Goal: Information Seeking & Learning: Check status

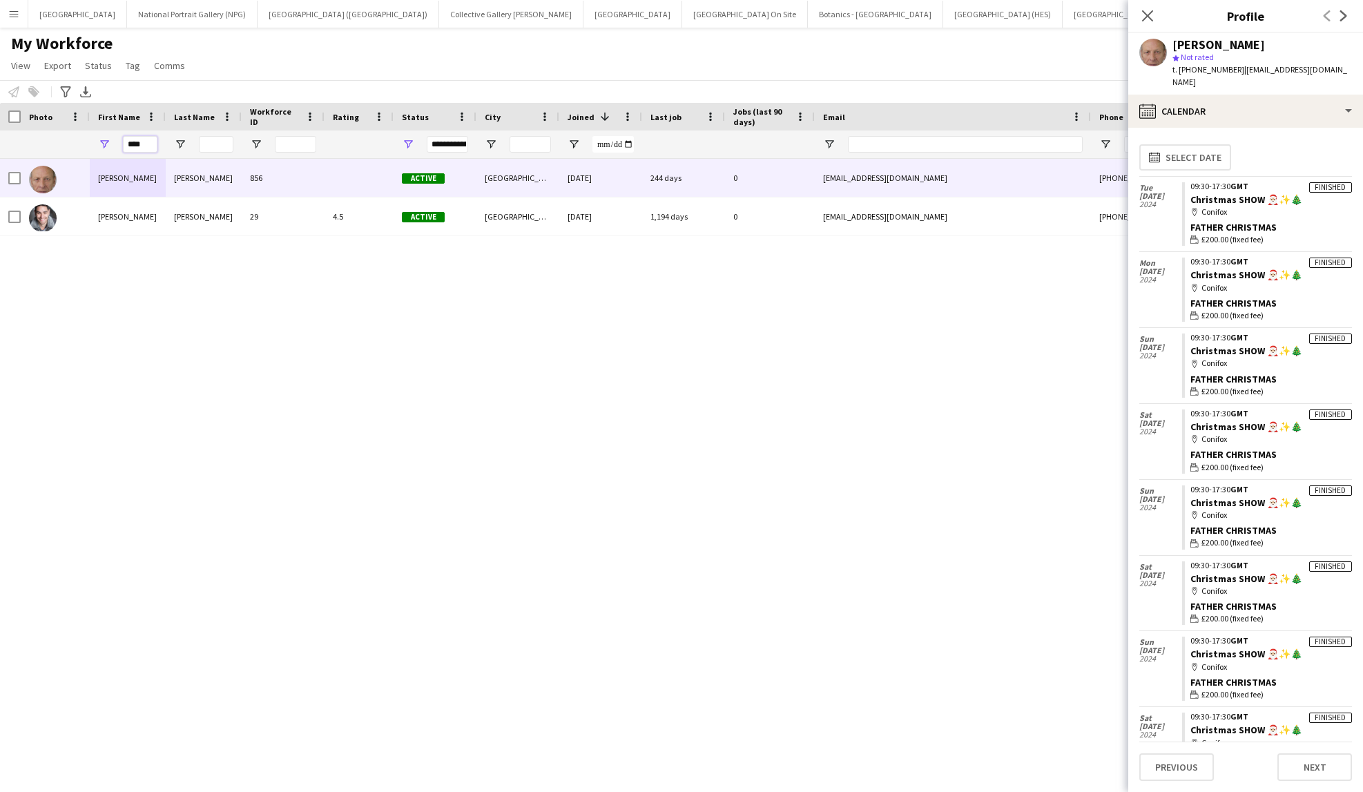
click at [137, 144] on input "****" at bounding box center [140, 144] width 35 height 17
type input "******"
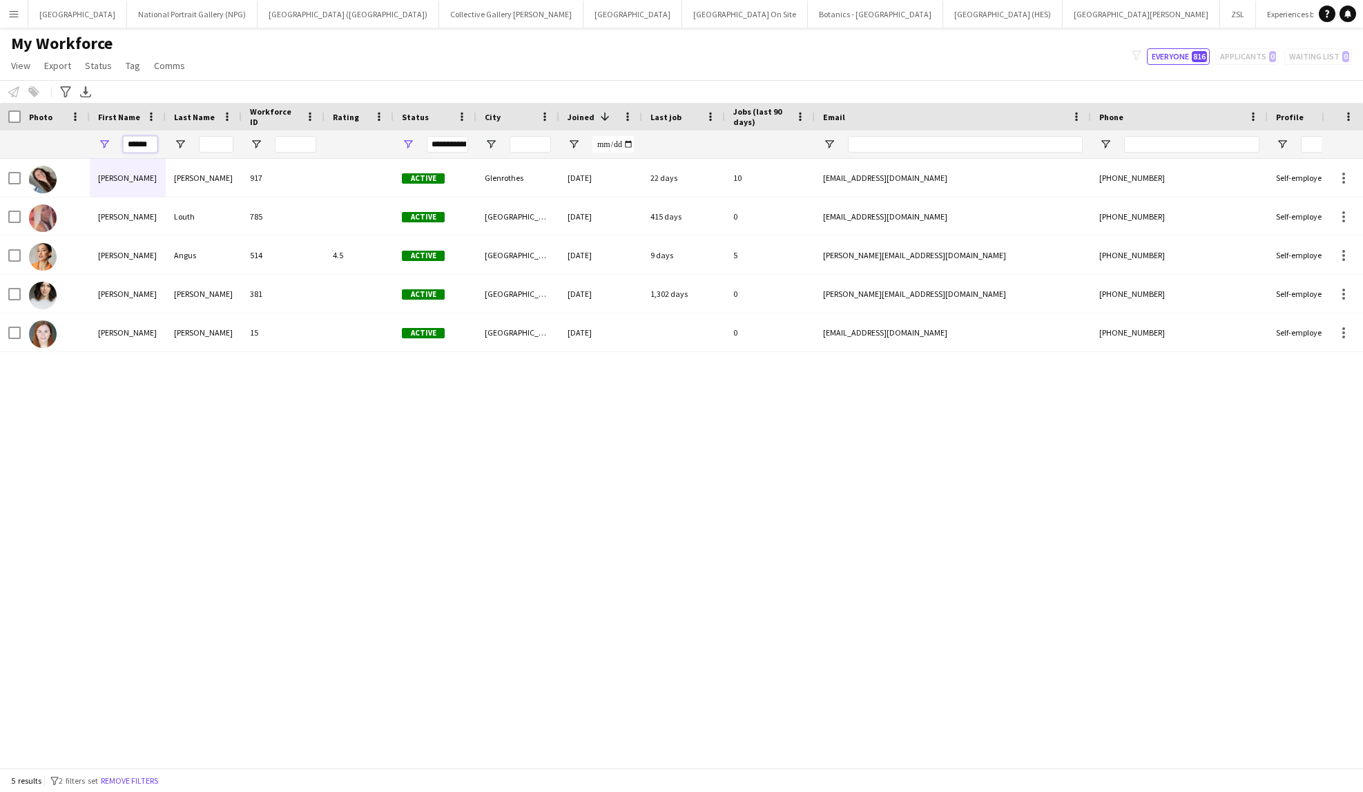
click at [140, 142] on input "******" at bounding box center [140, 144] width 35 height 17
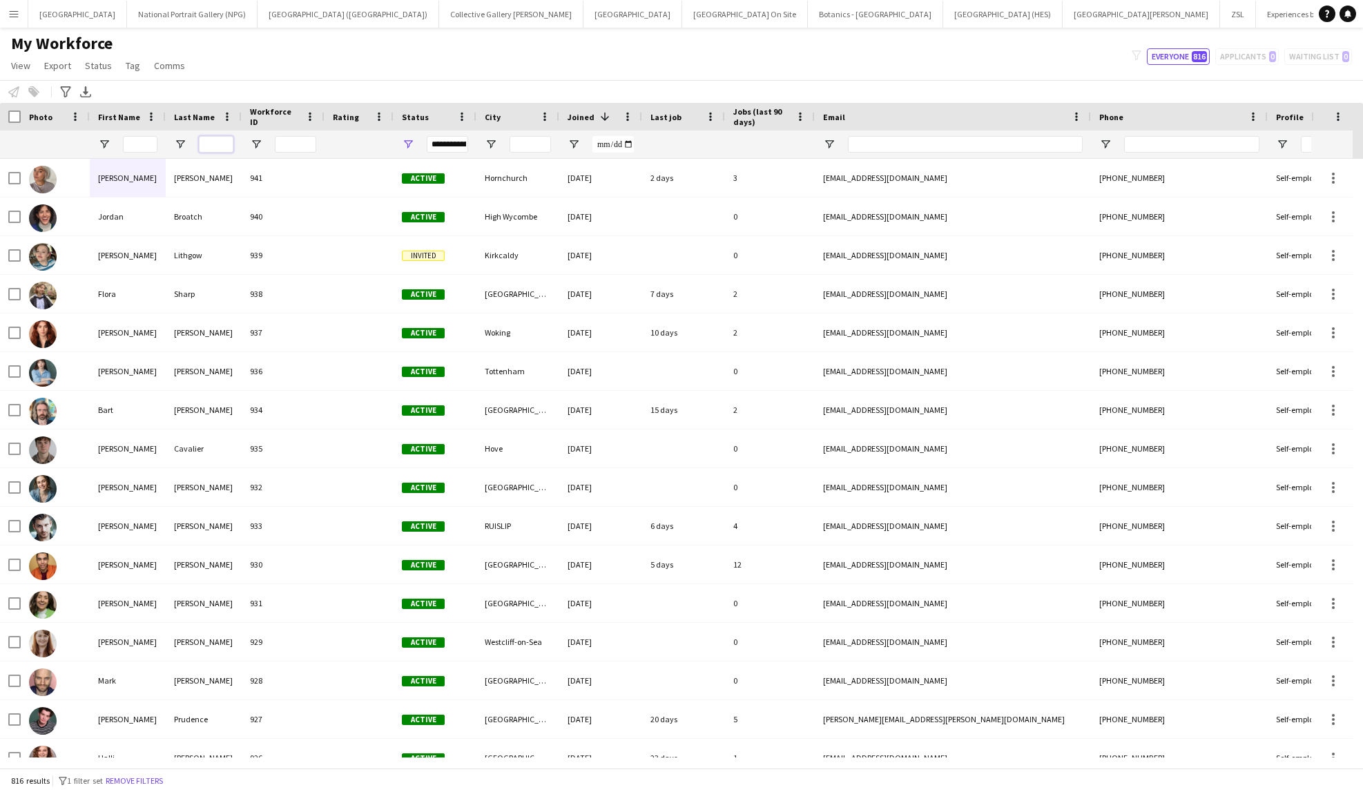
click at [212, 142] on input "Last Name Filter Input" at bounding box center [216, 144] width 35 height 17
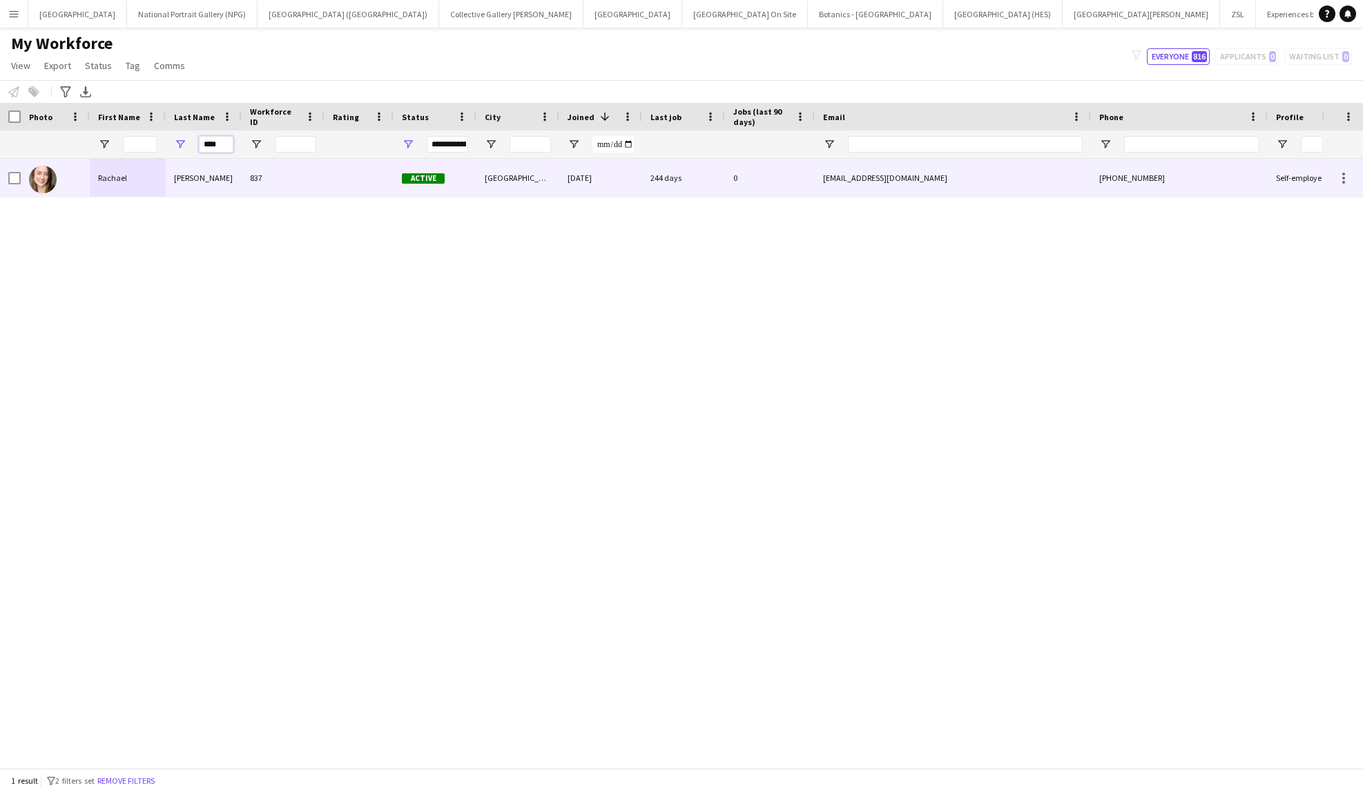
type input "****"
click at [215, 186] on div "Caulton" at bounding box center [204, 178] width 76 height 38
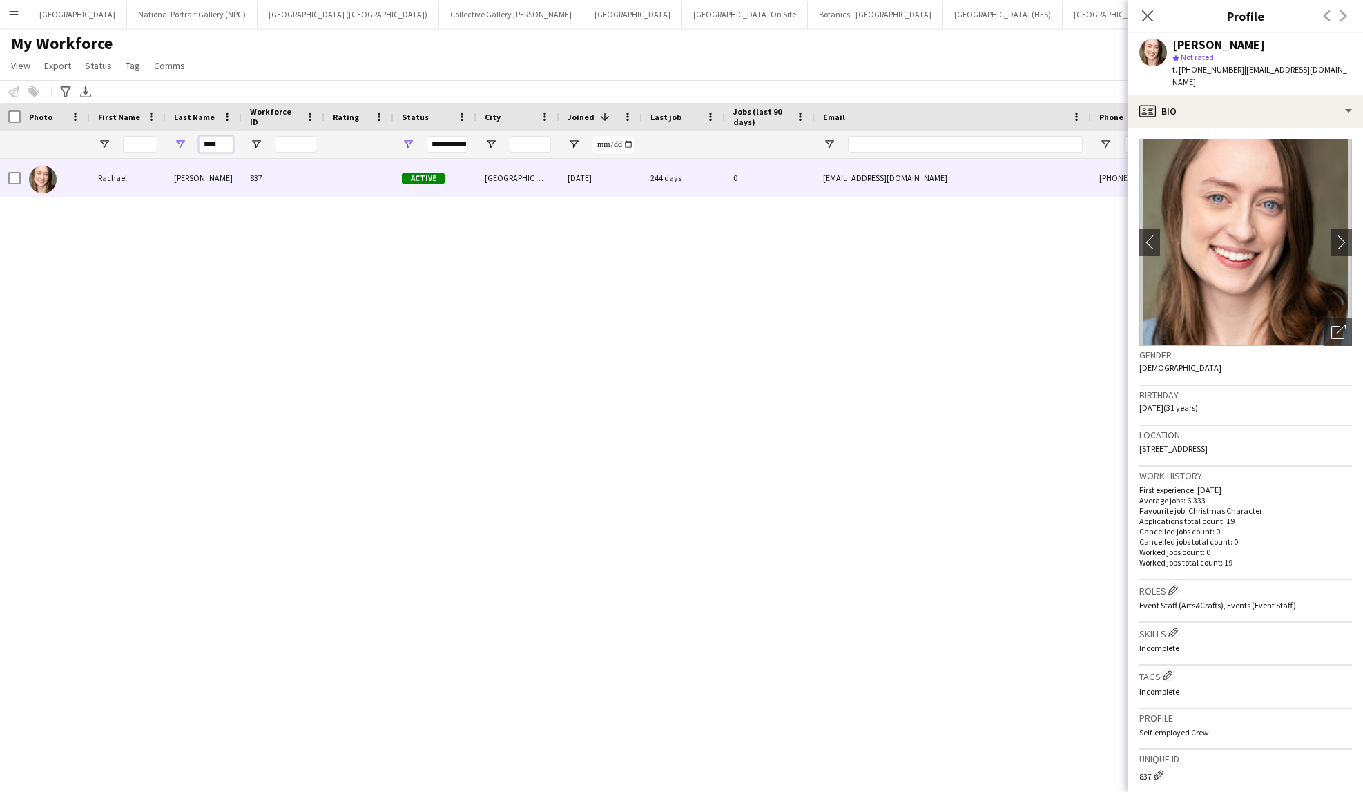
click at [217, 148] on input "****" at bounding box center [216, 144] width 35 height 17
click at [134, 142] on input "First Name Filter Input" at bounding box center [140, 144] width 35 height 17
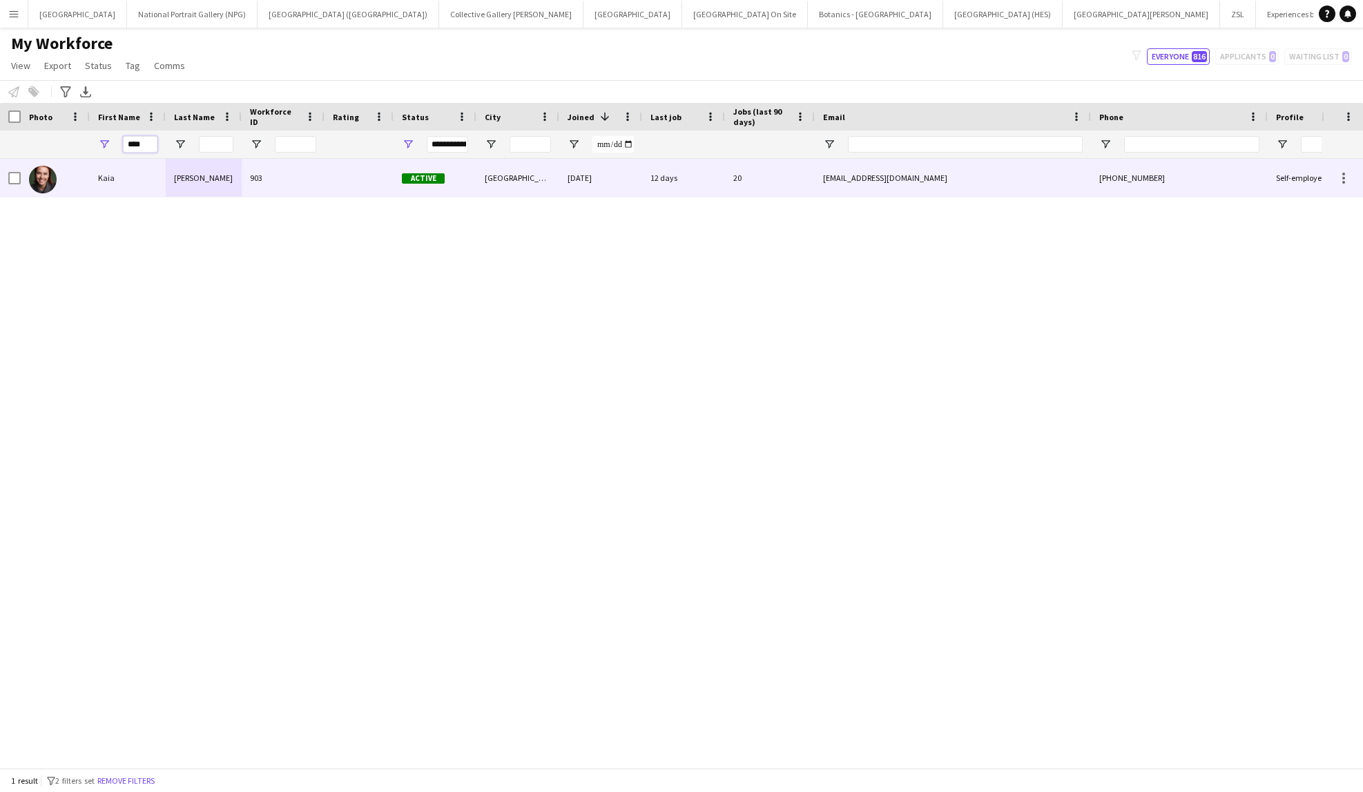
type input "****"
click at [142, 180] on div "Kaia" at bounding box center [128, 178] width 76 height 38
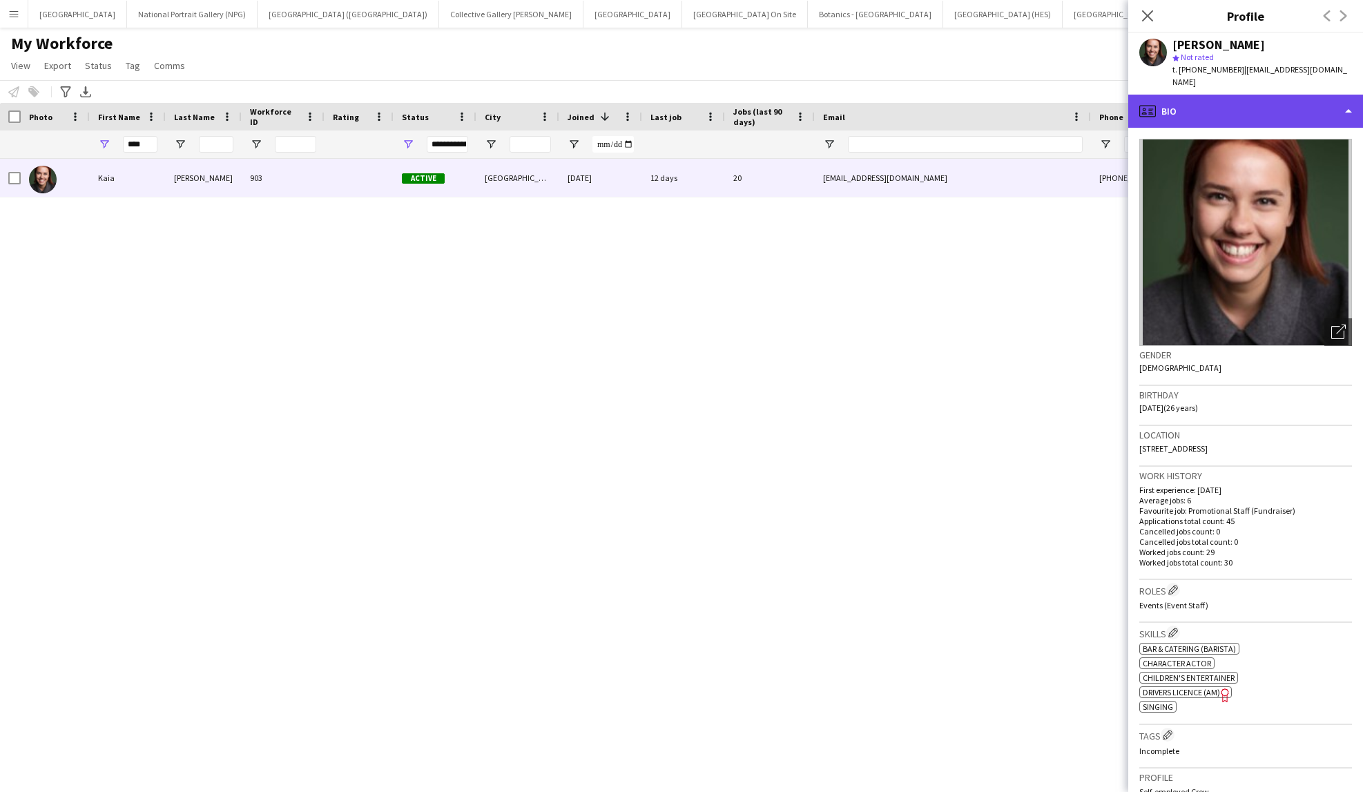
click at [1312, 102] on div "profile Bio" at bounding box center [1246, 111] width 235 height 33
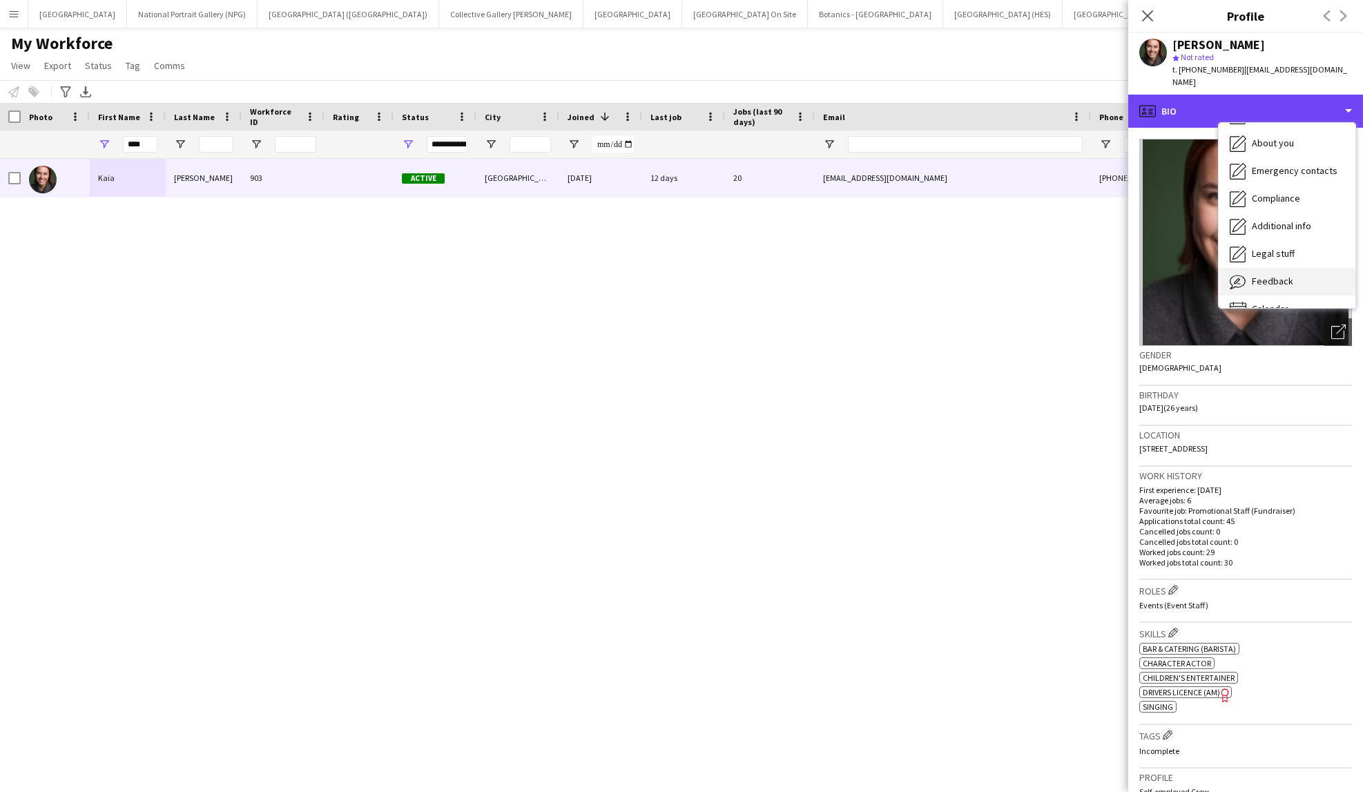
scroll to position [102, 0]
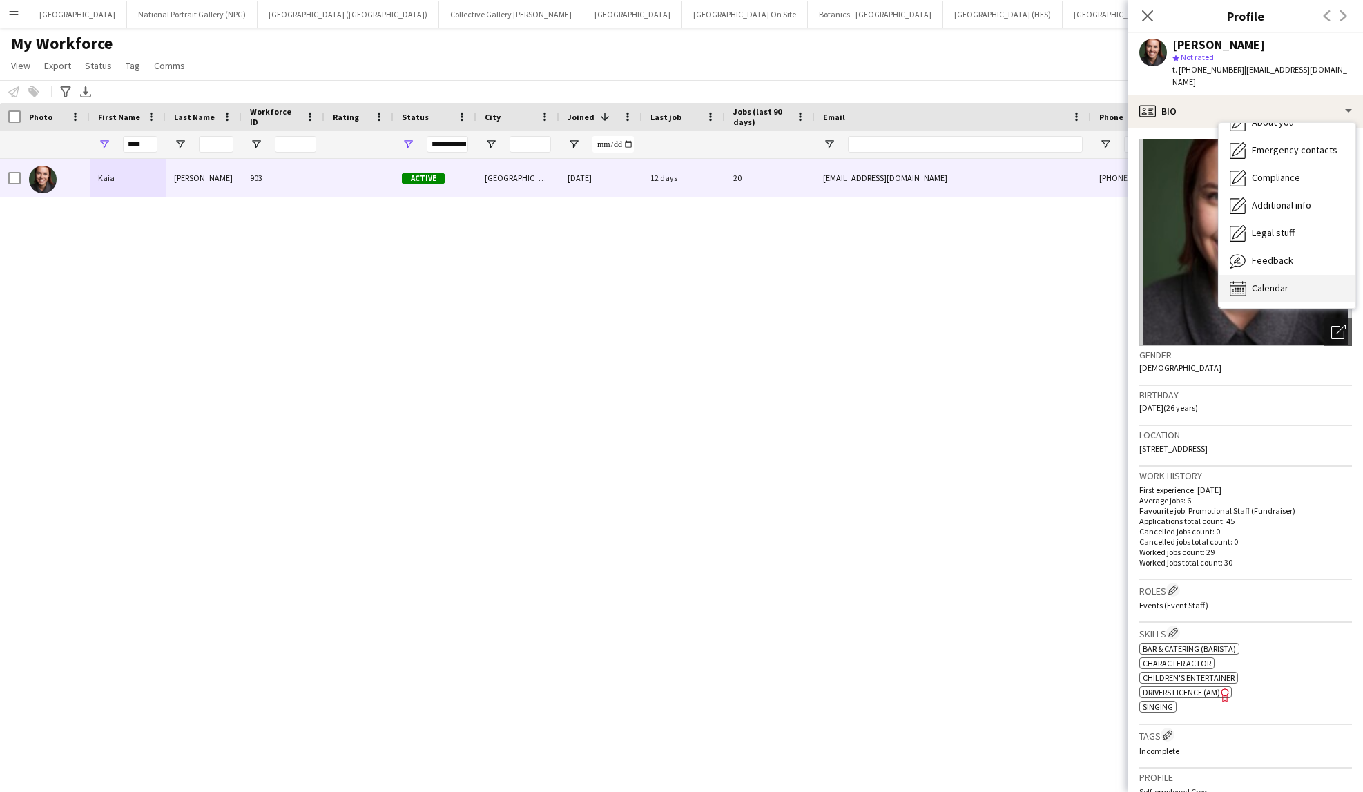
click at [1280, 275] on div "Calendar Calendar" at bounding box center [1287, 289] width 137 height 28
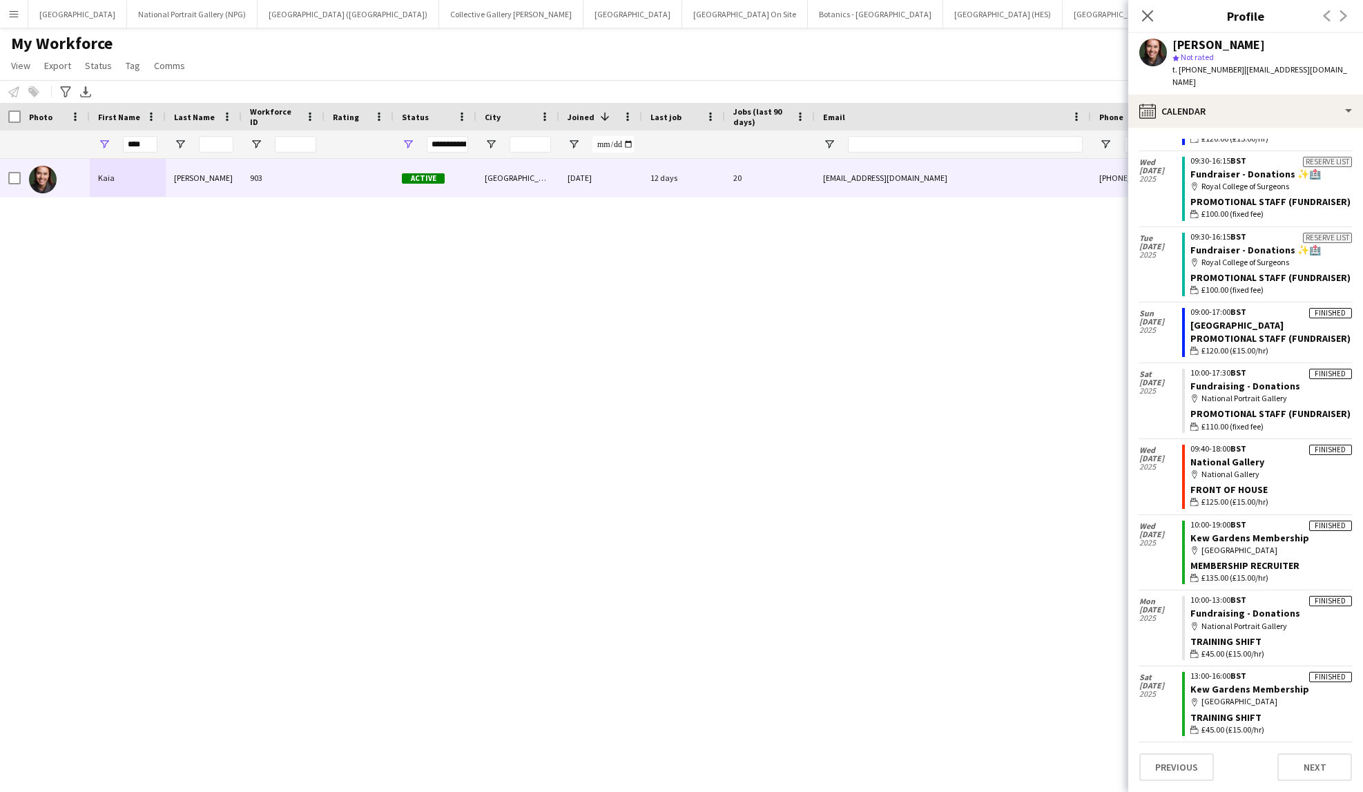
scroll to position [2129, 0]
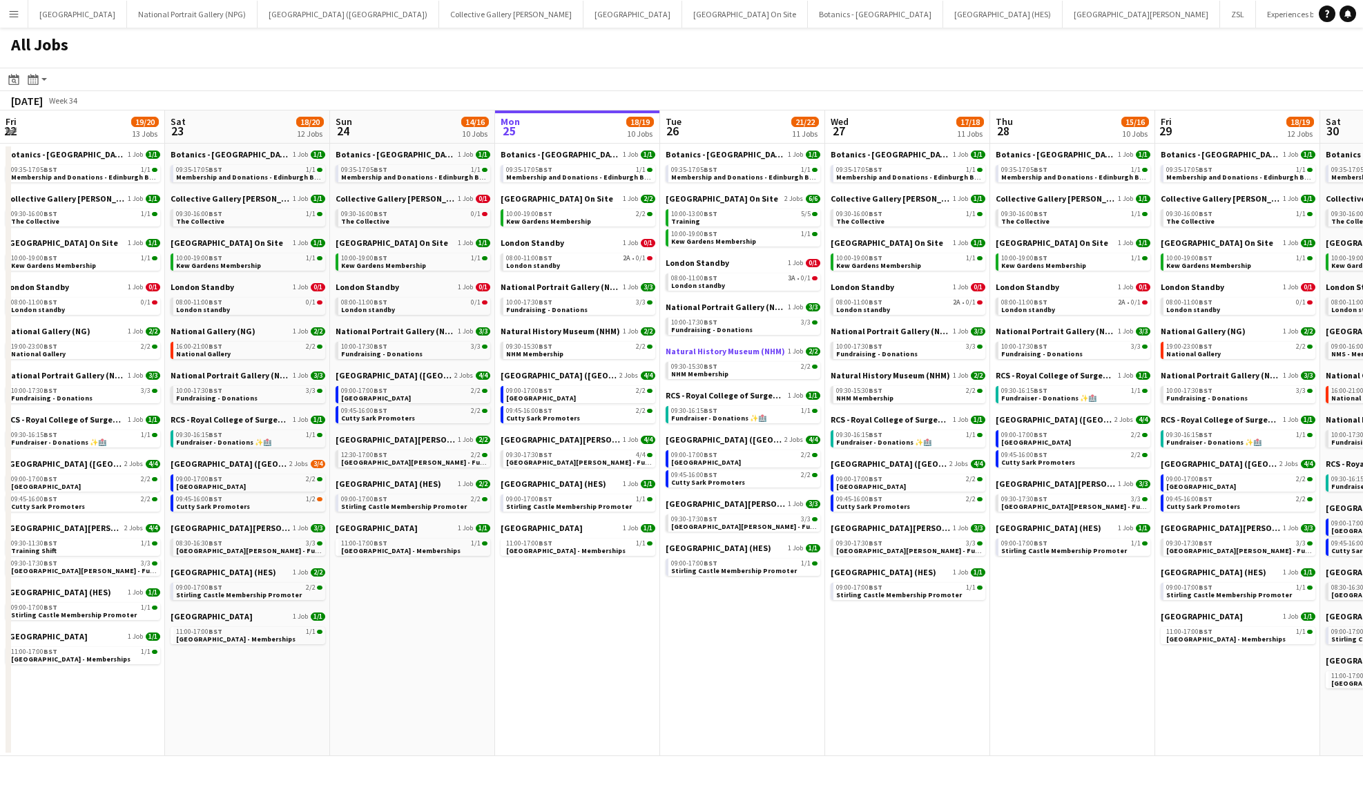
click at [719, 351] on span "Natural History Museum (NHM)" at bounding box center [725, 351] width 119 height 10
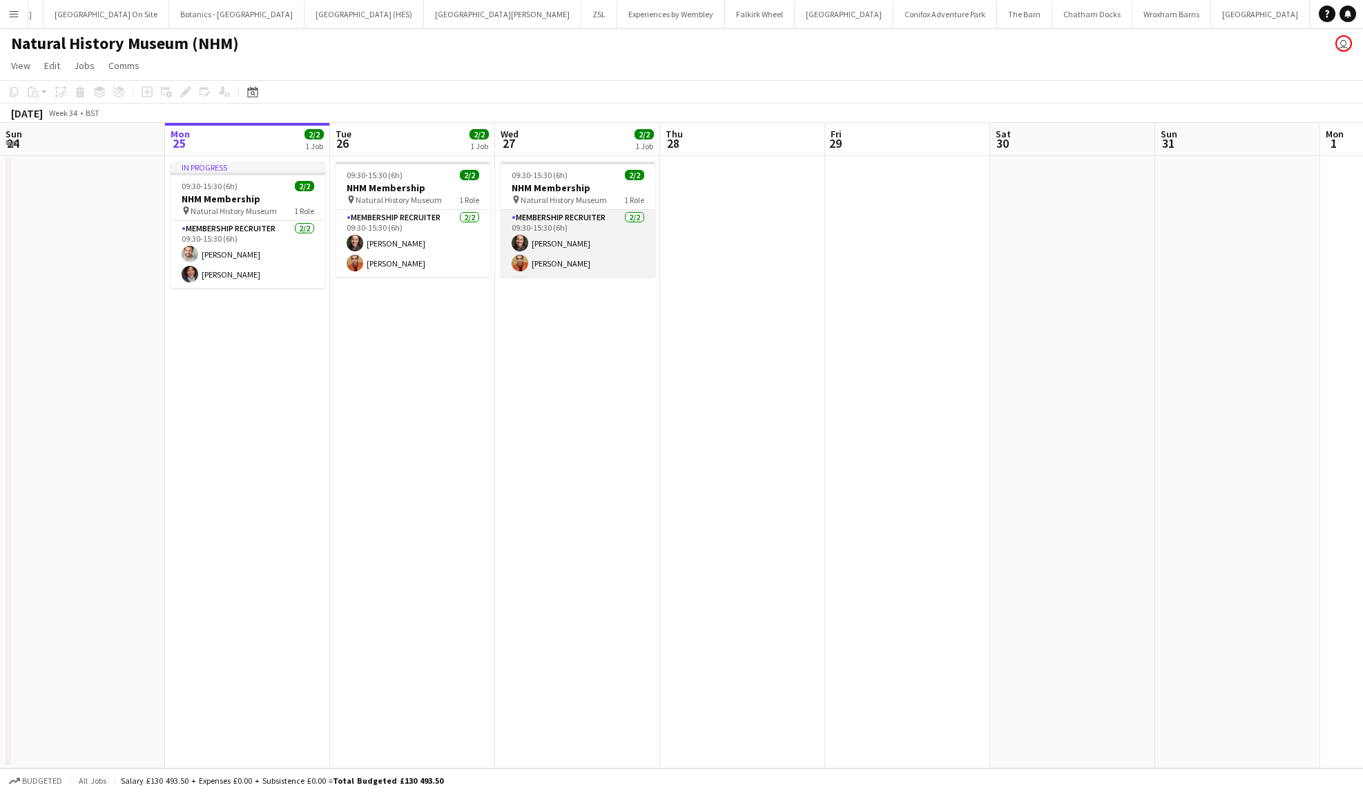
click at [551, 265] on app-card-role "Membership Recruiter 2/2 09:30-15:30 (6h) Kaia Hickson Alex Stedman" at bounding box center [578, 243] width 155 height 67
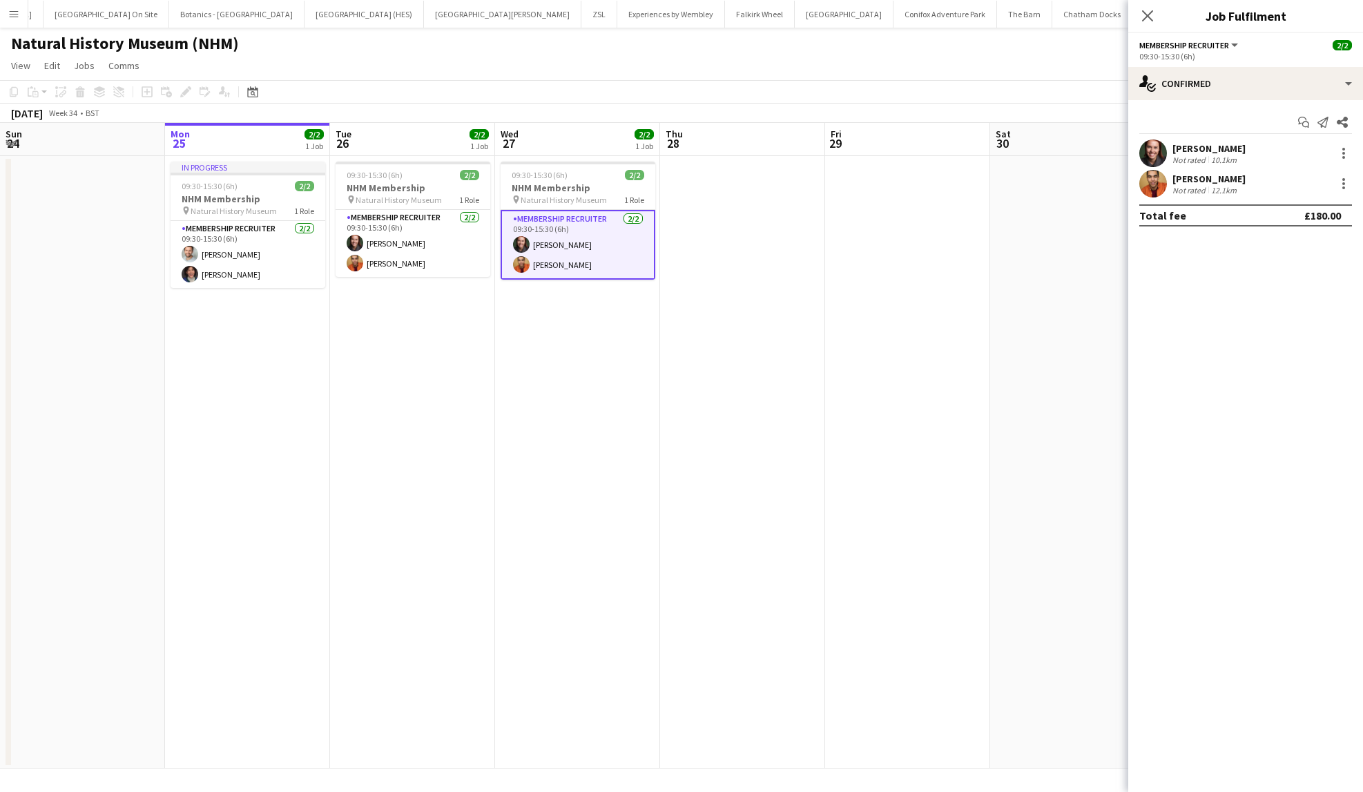
click at [1212, 176] on div "[PERSON_NAME]" at bounding box center [1209, 179] width 73 height 12
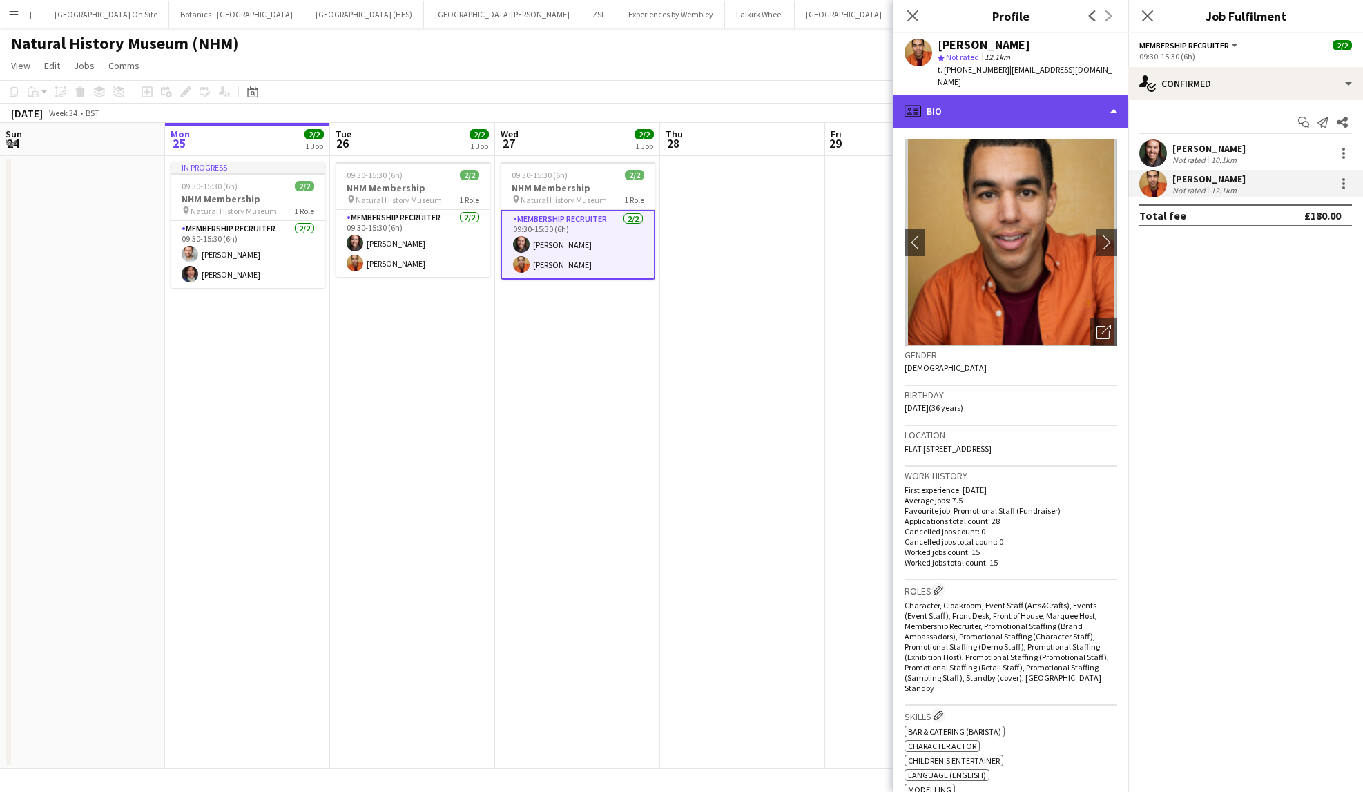
click at [1112, 102] on div "profile Bio" at bounding box center [1011, 111] width 235 height 33
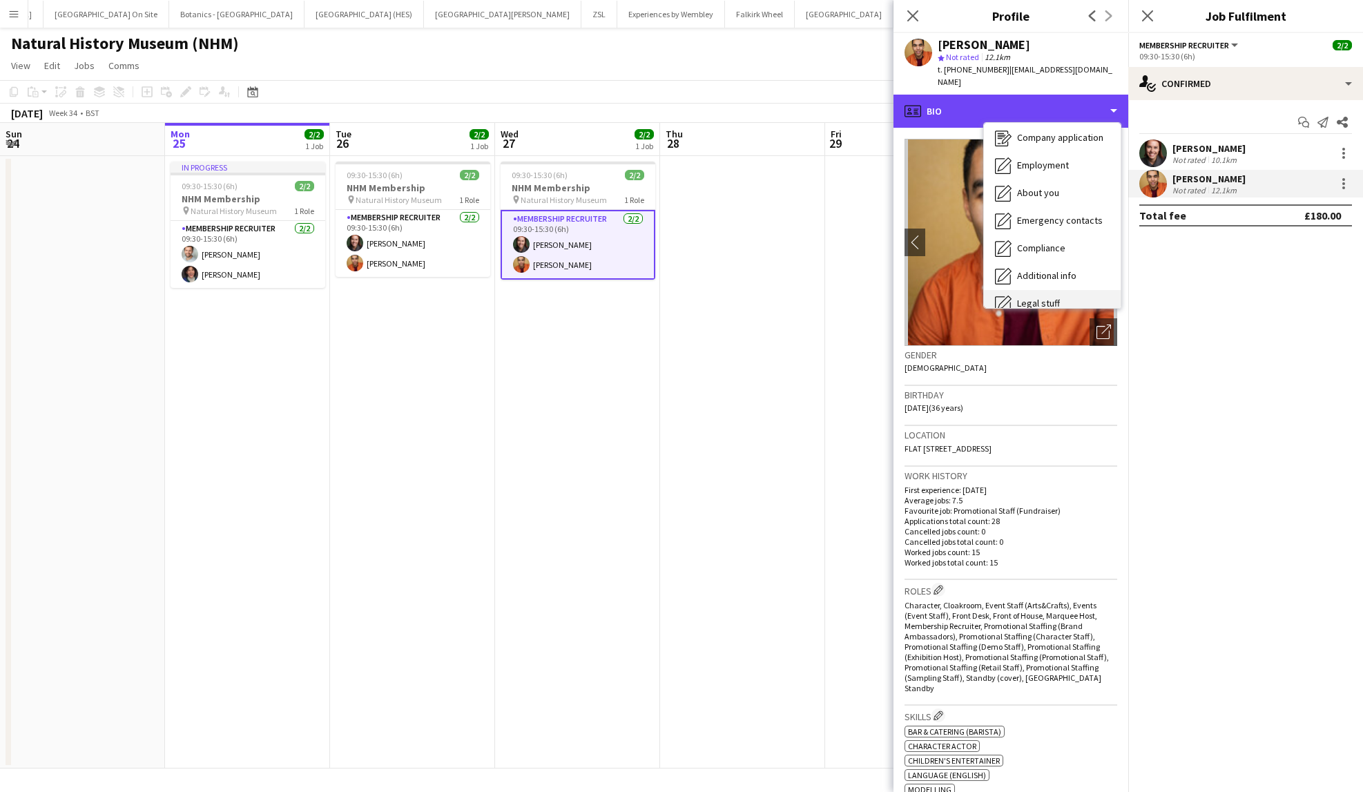
scroll to position [102, 0]
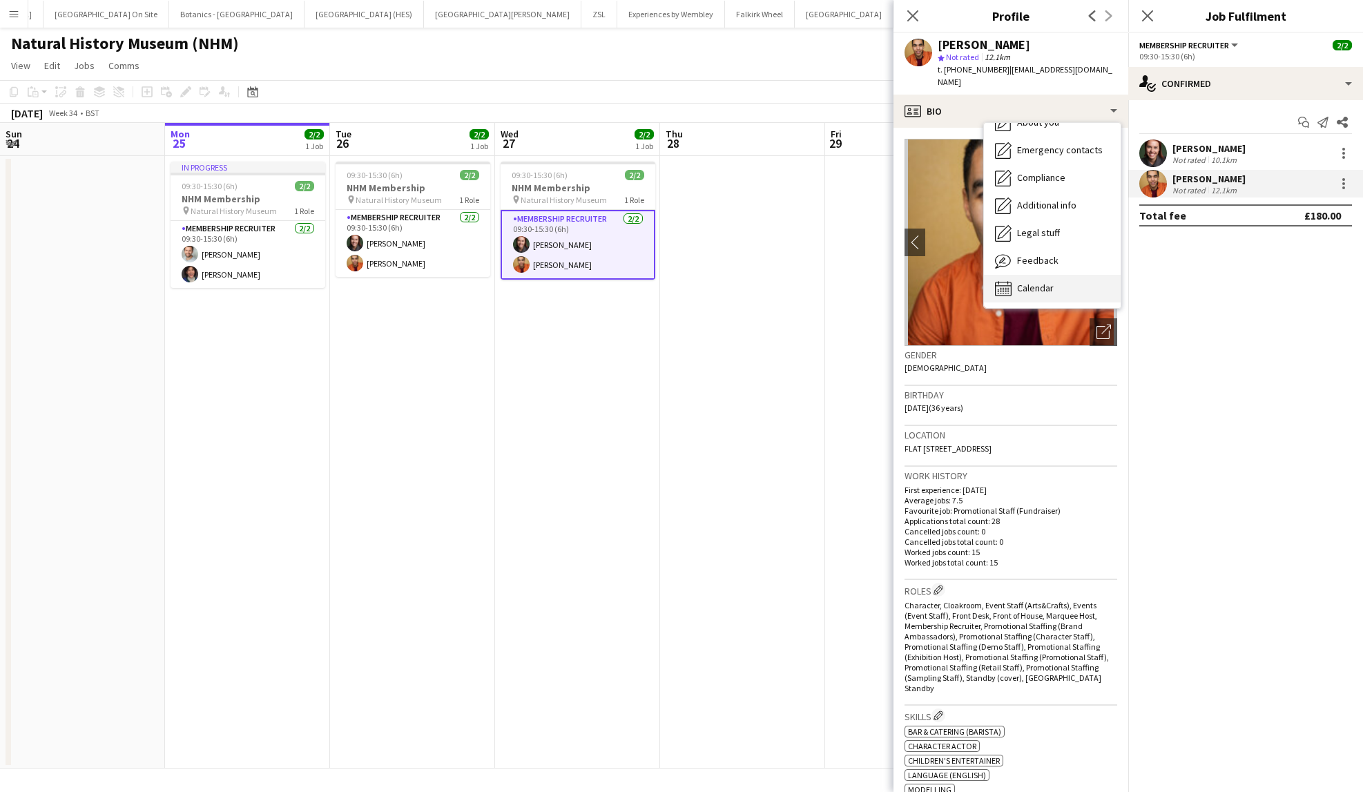
click at [1050, 275] on div "Calendar Calendar" at bounding box center [1052, 289] width 137 height 28
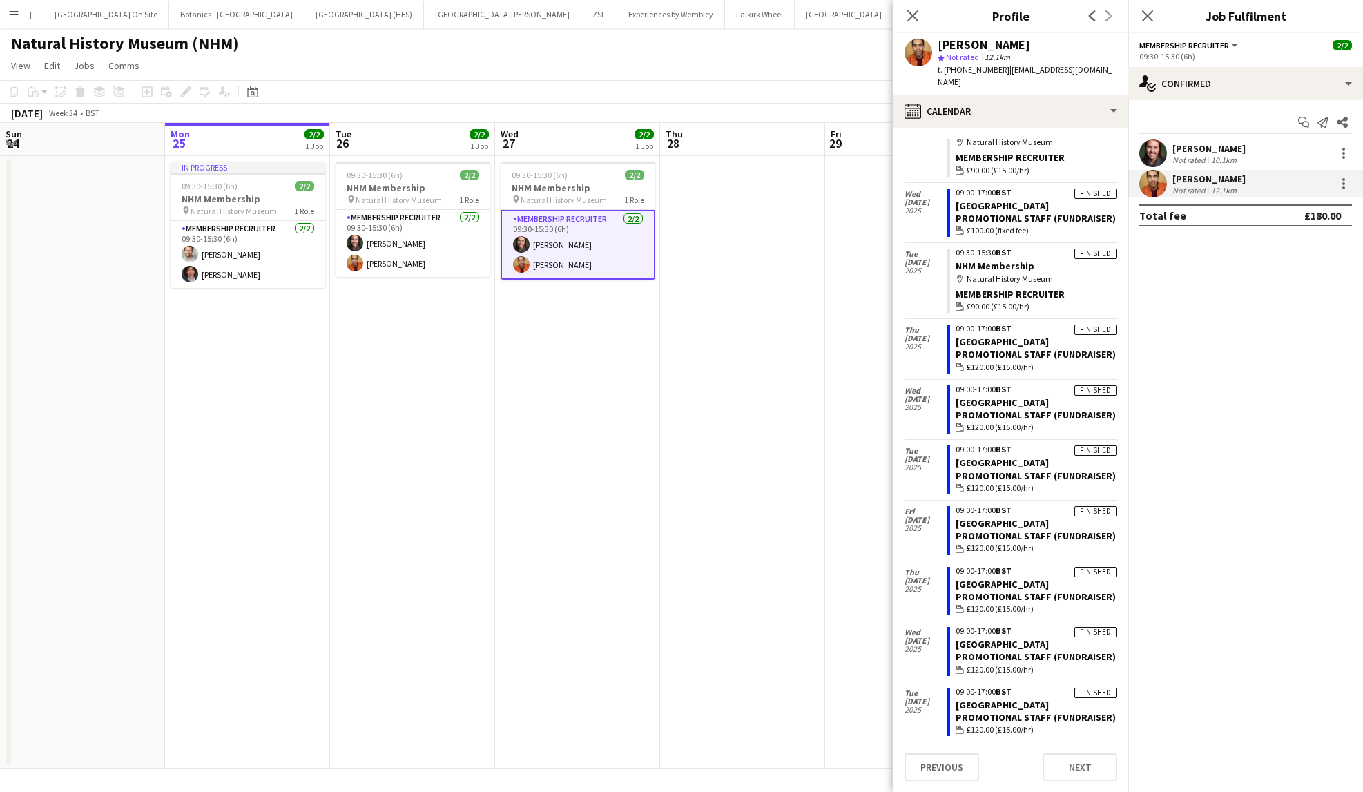
scroll to position [1042, 0]
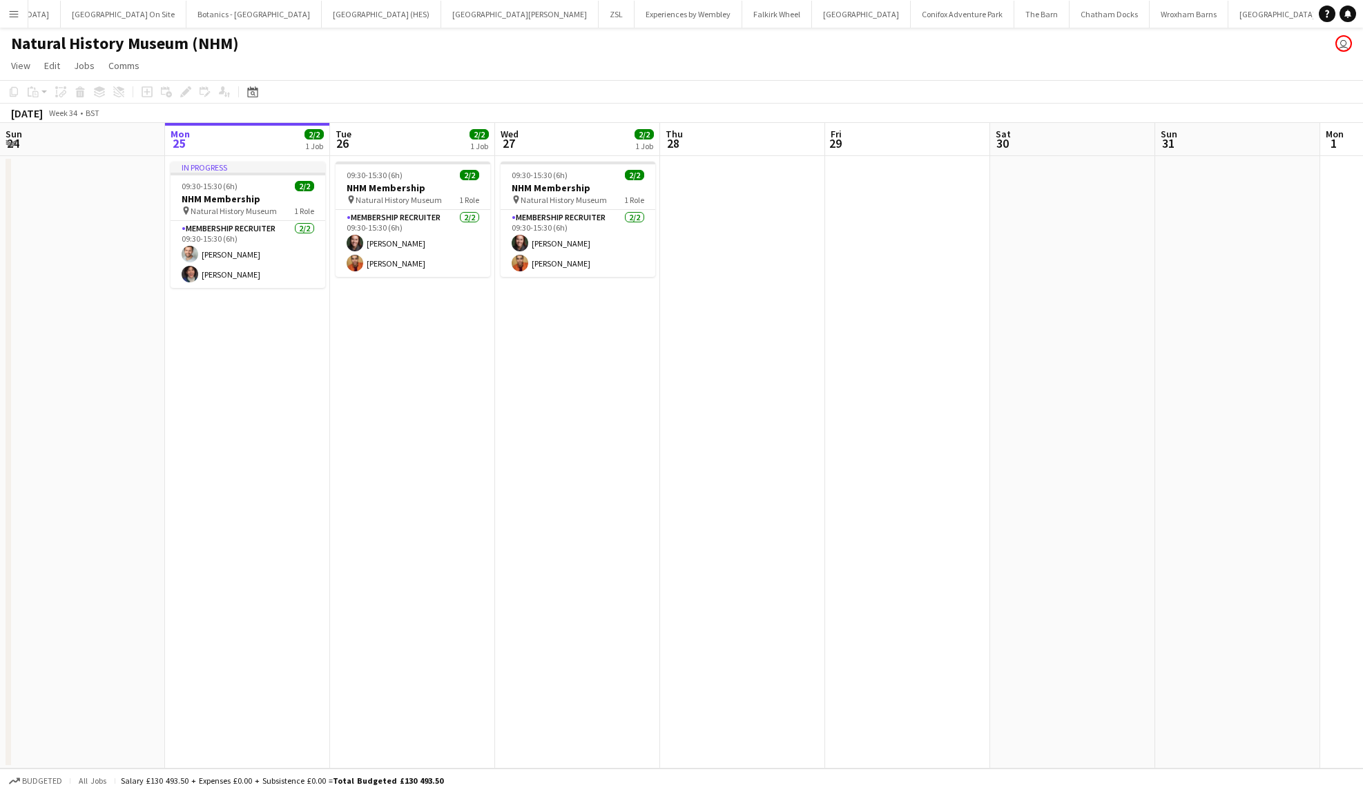
scroll to position [0, 622]
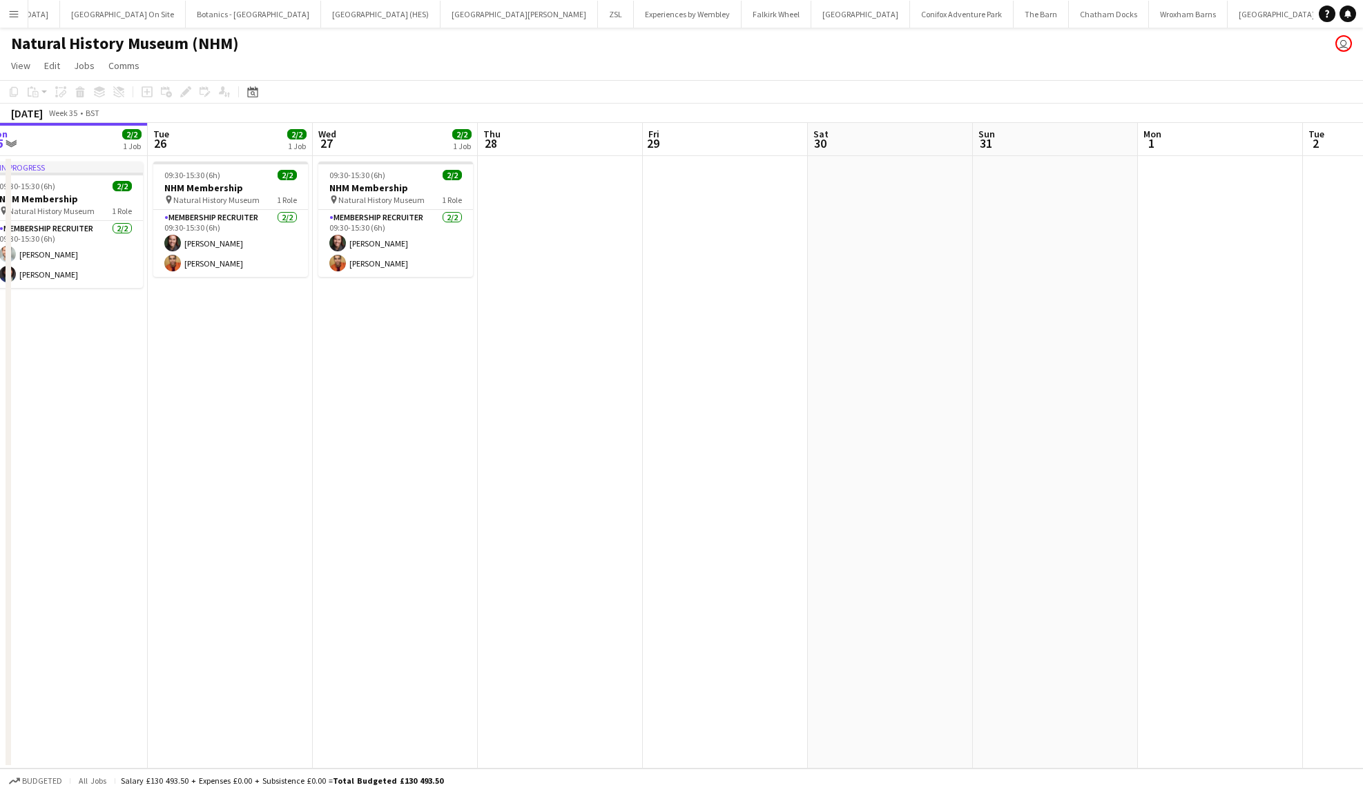
drag, startPoint x: 959, startPoint y: 403, endPoint x: 117, endPoint y: 566, distance: 858.1
click at [117, 566] on app-calendar-viewport "Fri 22 Sat 23 Sun 24 Mon 25 2/2 1 Job Tue 26 2/2 1 Job Wed 27 2/2 1 Job Thu 28 …" at bounding box center [681, 446] width 1363 height 646
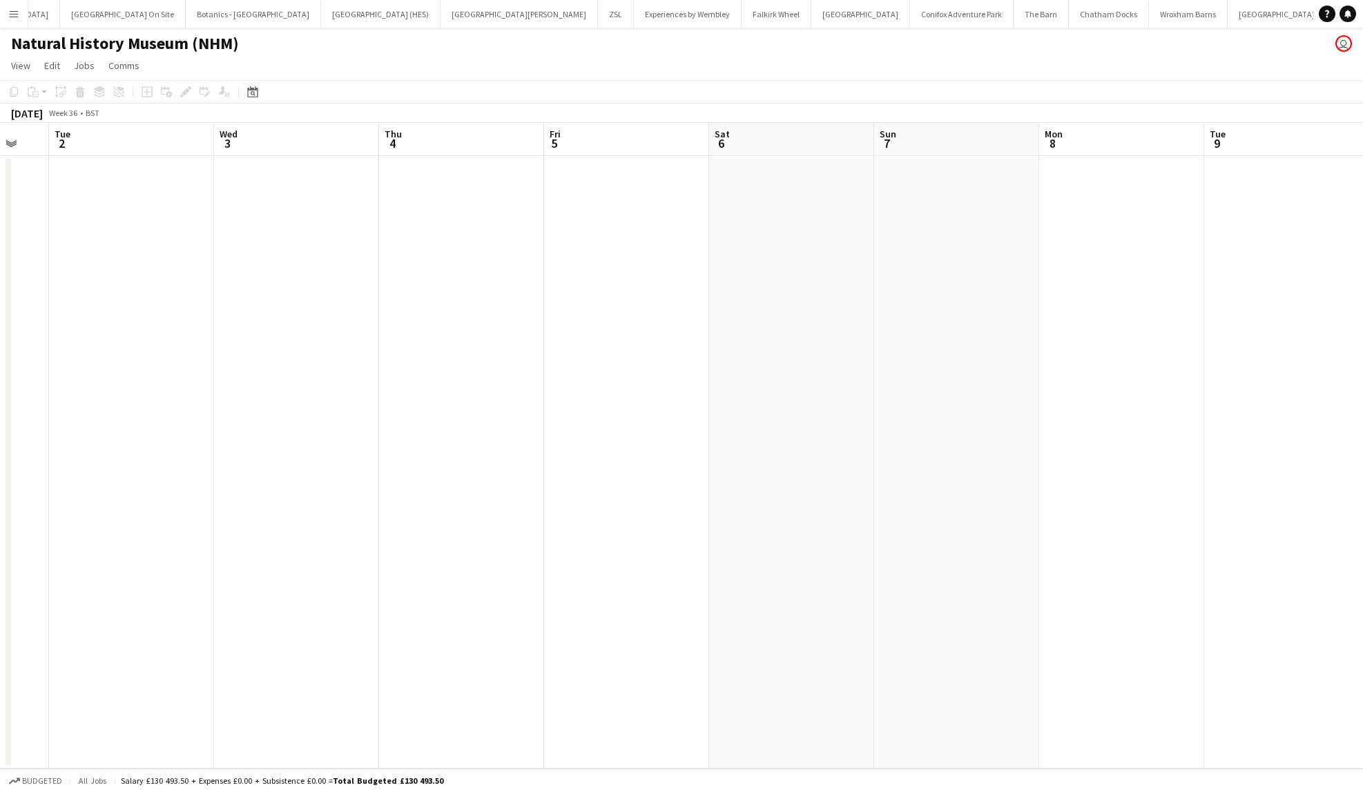
drag, startPoint x: 1022, startPoint y: 452, endPoint x: 97, endPoint y: 609, distance: 937.3
click at [97, 609] on app-calendar-viewport "Sat 30 Sun 31 Mon 1 Tue 2 Wed 3 Thu 4 Fri 5 Sat 6 Sun 7 Mon 8 Tue 9 Wed 10 Thu …" at bounding box center [681, 446] width 1363 height 646
drag, startPoint x: 1024, startPoint y: 544, endPoint x: 80, endPoint y: 656, distance: 950.2
click at [80, 656] on app-calendar-viewport "Sat 6 Sun 7 Mon 8 Tue 9 Wed 10 Thu 11 Fri 12 Sat 13 Sun 14 Mon 15 Tue 16 Wed 17…" at bounding box center [681, 446] width 1363 height 646
drag, startPoint x: 458, startPoint y: 633, endPoint x: 60, endPoint y: 691, distance: 402.0
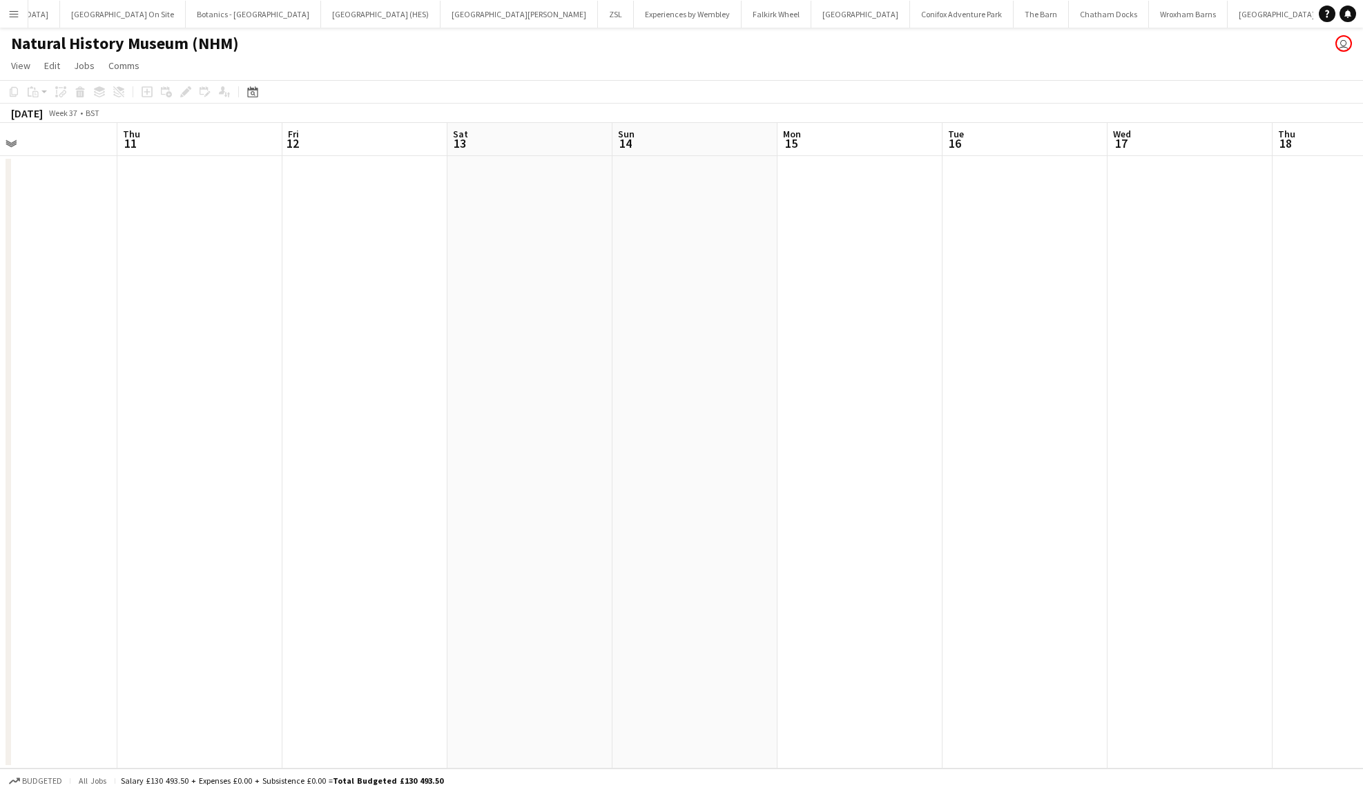
click at [60, 691] on app-calendar-viewport "Mon 8 Tue 9 Wed 10 Thu 11 Fri 12 Sat 13 Sun 14 Mon 15 Tue 16 Wed 17 Thu 18 Fri …" at bounding box center [681, 446] width 1363 height 646
drag, startPoint x: 1022, startPoint y: 584, endPoint x: 148, endPoint y: 708, distance: 882.4
click at [148, 708] on app-calendar-viewport "Tue 16 Wed 17 Thu 18 Fri 19 Sat 20 Sun 21 Mon 22 Tue 23 Wed 24 Thu 25 Fri 26 Sa…" at bounding box center [681, 446] width 1363 height 646
drag, startPoint x: 936, startPoint y: 611, endPoint x: -3, endPoint y: 670, distance: 941.2
click at [0, 670] on html "Menu Boards Boards Boards All jobs Status Workforce Workforce My Workforce Recr…" at bounding box center [681, 396] width 1363 height 792
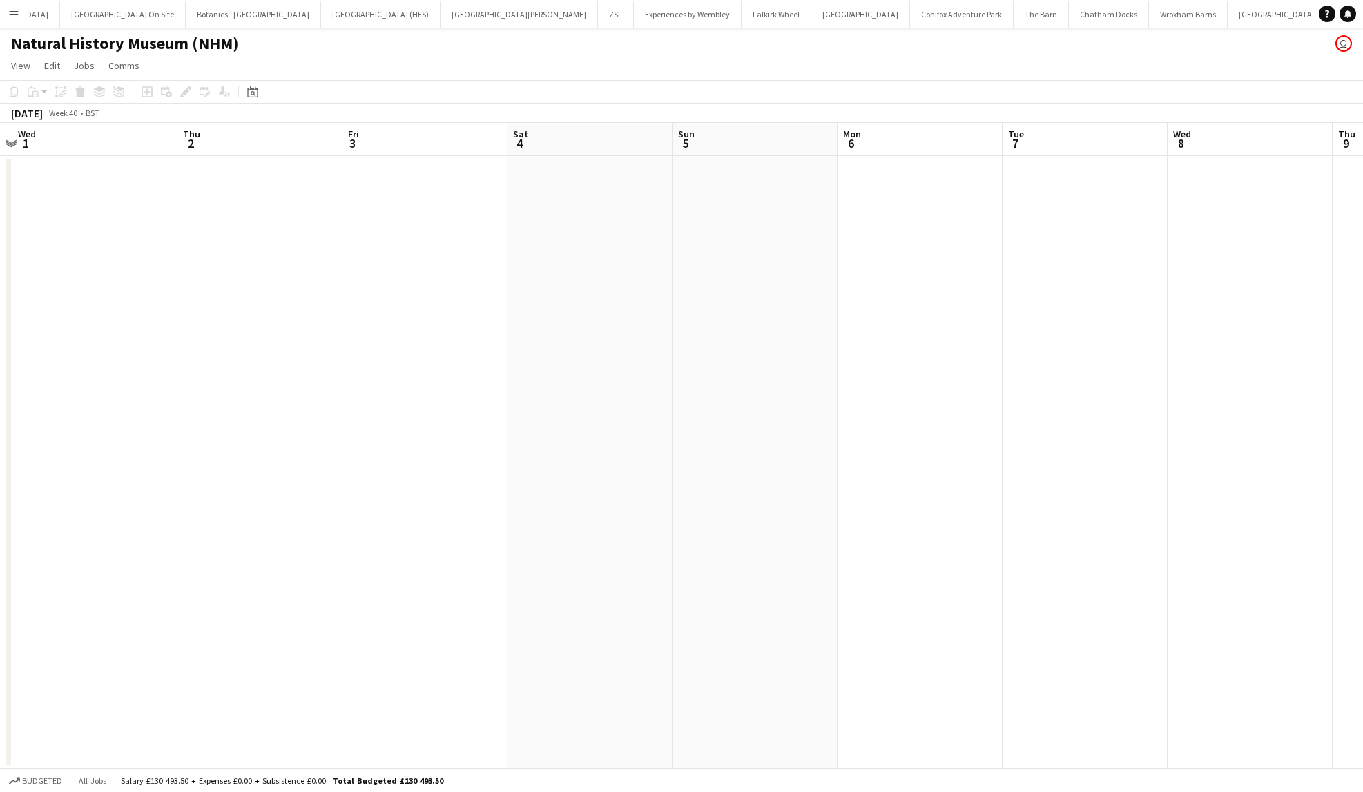
drag, startPoint x: 1032, startPoint y: 524, endPoint x: 172, endPoint y: 527, distance: 859.9
click at [172, 527] on app-calendar-viewport "Sun 28 Mon 29 Tue 30 Wed 1 Thu 2 Fri 3 Sat 4 Sun 5 Mon 6 Tue 7 Wed 8 Thu 9 Fri …" at bounding box center [681, 446] width 1363 height 646
drag, startPoint x: 1056, startPoint y: 547, endPoint x: 108, endPoint y: 566, distance: 947.8
click at [108, 566] on app-calendar-viewport "Fri 3 Sat 4 Sun 5 Mon 6 Tue 7 Wed 8 Thu 9 Fri 10 Sat 11 Sun 12 Mon 13 Tue 14 We…" at bounding box center [681, 446] width 1363 height 646
drag, startPoint x: 932, startPoint y: 492, endPoint x: 1250, endPoint y: 501, distance: 318.6
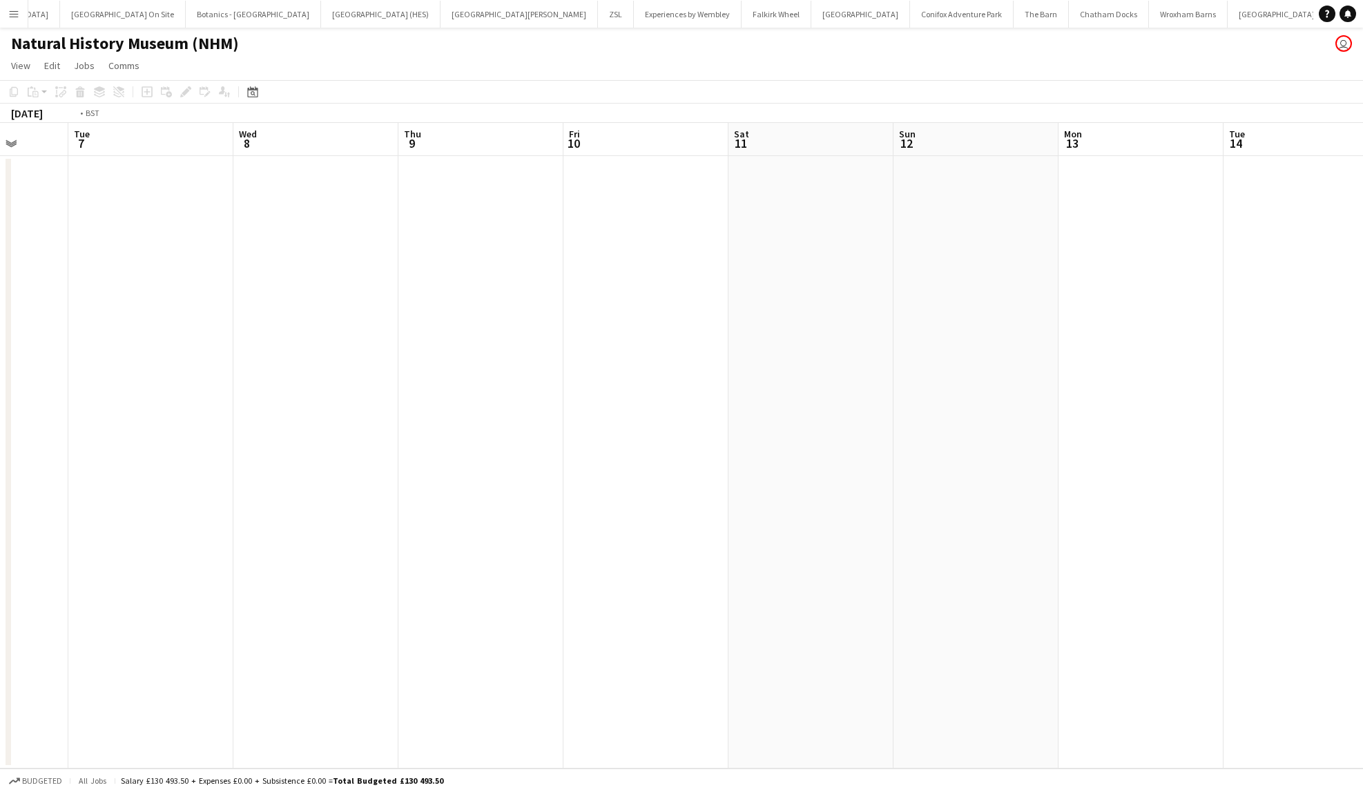
click at [1250, 501] on app-calendar-viewport "Sat 4 Sun 5 Mon 6 Tue 7 Wed 8 Thu 9 Fri 10 Sat 11 Sun 12 Mon 13 Tue 14 Wed 15 T…" at bounding box center [681, 446] width 1363 height 646
drag, startPoint x: 517, startPoint y: 486, endPoint x: 627, endPoint y: 462, distance: 113.1
click at [1180, 445] on app-calendar-viewport "Wed 1 Thu 2 Fri 3 Sat 4 Sun 5 Mon 6 Tue 7 Wed 8 Thu 9 Fri 10 Sat 11 Sun 12 Mon …" at bounding box center [681, 446] width 1363 height 646
drag, startPoint x: 794, startPoint y: 519, endPoint x: 738, endPoint y: 499, distance: 60.1
click at [972, 491] on app-calendar-viewport "Thu 25 Fri 26 Sat 27 Sun 28 Mon 29 Tue 30 Wed 1 Thu 2 Fri 3 Sat 4 Sun 5 Mon 6 T…" at bounding box center [681, 446] width 1363 height 646
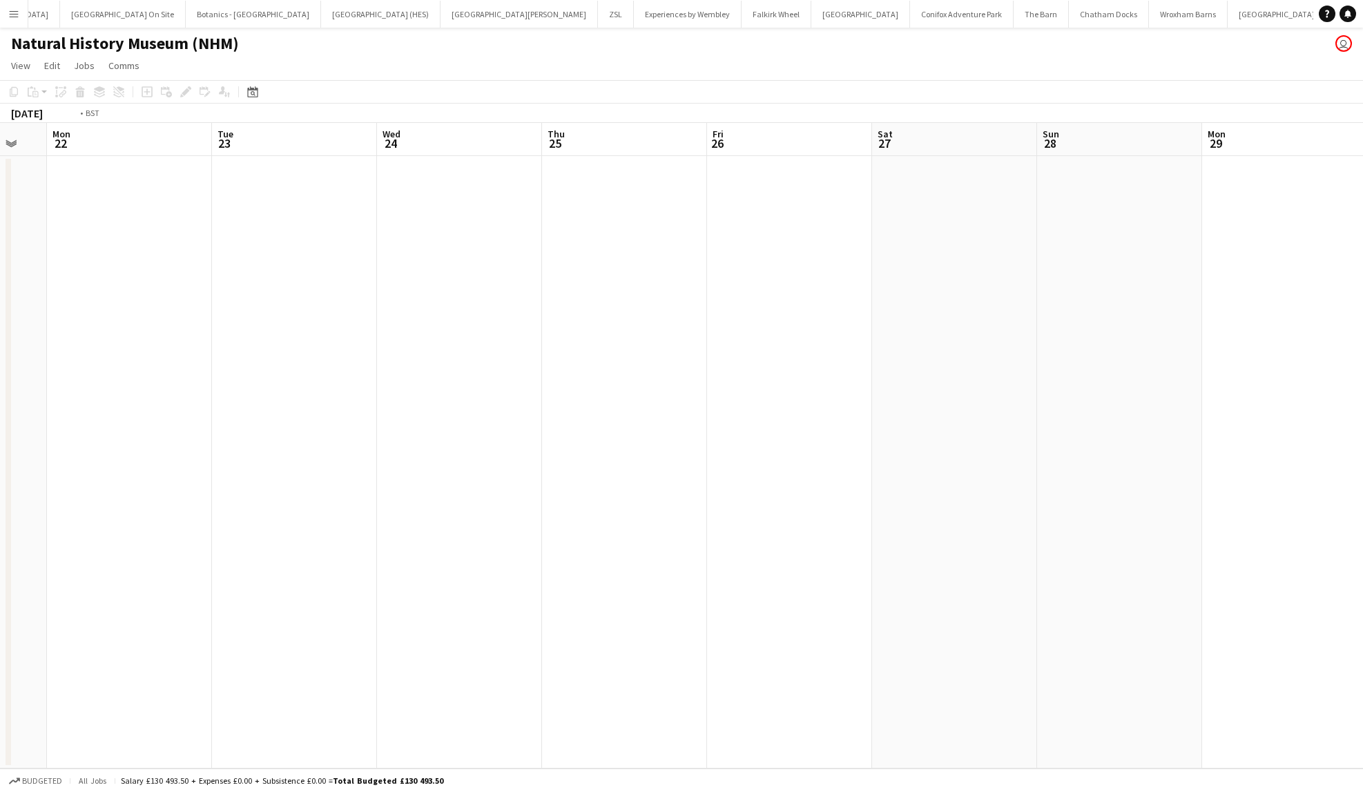
drag, startPoint x: 856, startPoint y: 529, endPoint x: 684, endPoint y: 519, distance: 172.3
click at [951, 516] on app-calendar-viewport "Sat 20 Sun 21 Mon 22 Tue 23 Wed 24 Thu 25 Fri 26 Sat 27 Sun 28 Mon 29 Tue 30 We…" at bounding box center [681, 446] width 1363 height 646
drag, startPoint x: 871, startPoint y: 522, endPoint x: 779, endPoint y: 528, distance: 92.0
click at [925, 517] on app-calendar-viewport "Mon 15 Tue 16 Wed 17 Thu 18 Fri 19 Sat 20 Sun 21 Mon 22 Tue 23 Wed 24 Thu 25 Fr…" at bounding box center [681, 446] width 1363 height 646
drag, startPoint x: 838, startPoint y: 526, endPoint x: 855, endPoint y: 530, distance: 17.9
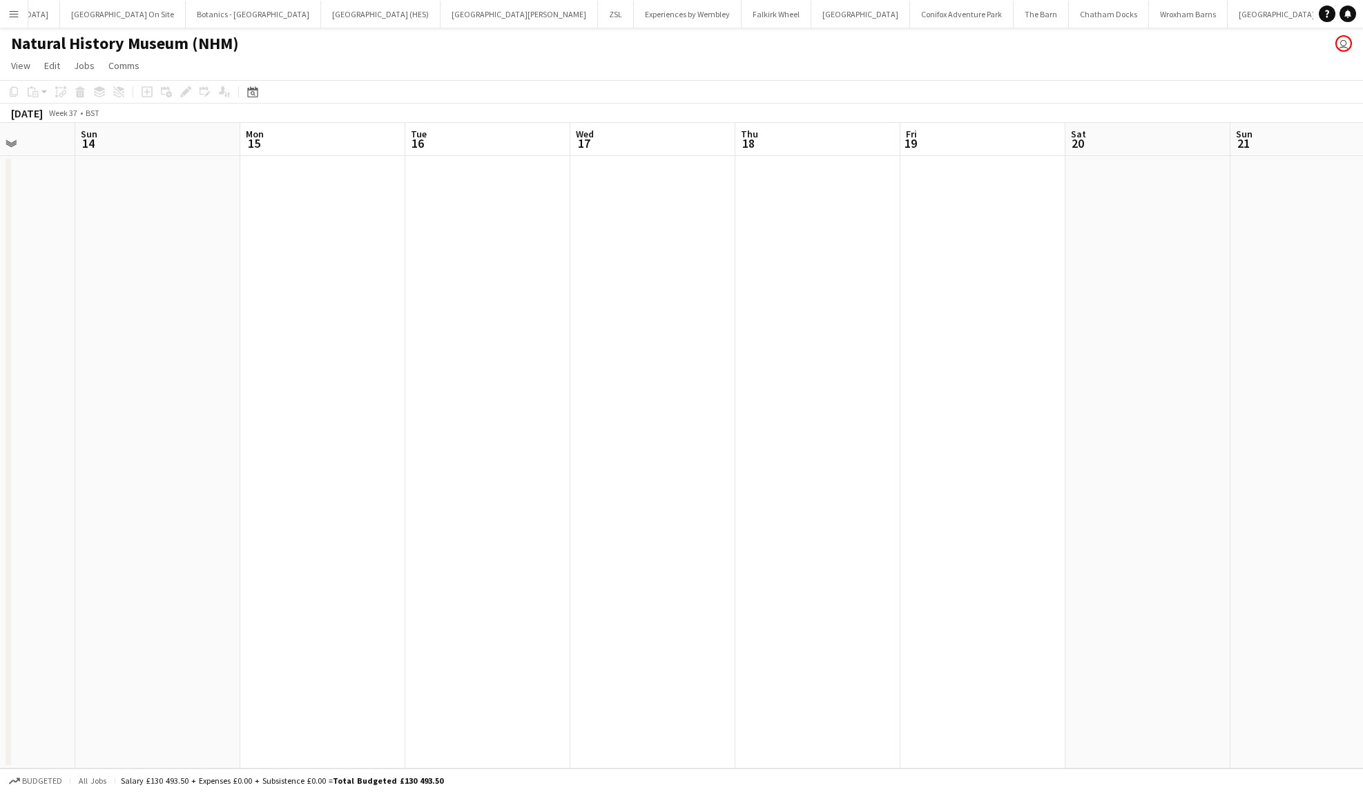
click at [934, 520] on app-calendar-viewport "Thu 11 Fri 12 Sat 13 Sun 14 Mon 15 Tue 16 Wed 17 Thu 18 Fri 19 Sat 20 Sun 21 Mo…" at bounding box center [681, 446] width 1363 height 646
drag, startPoint x: 546, startPoint y: 586, endPoint x: 852, endPoint y: 532, distance: 310.8
click at [852, 532] on app-calendar-viewport "Sun 7 Mon 8 Tue 9 Wed 10 Thu 11 Fri 12 Sat 13 Sun 14 Mon 15 Tue 16 Wed 17 Thu 1…" at bounding box center [681, 446] width 1363 height 646
drag, startPoint x: 179, startPoint y: 571, endPoint x: 510, endPoint y: 531, distance: 333.3
click at [760, 524] on app-calendar-viewport "Wed 3 Thu 4 Fri 5 Sat 6 Sun 7 Mon 8 Tue 9 Wed 10 Thu 11 Fri 12 Sat 13 Sun 14 Mo…" at bounding box center [681, 446] width 1363 height 646
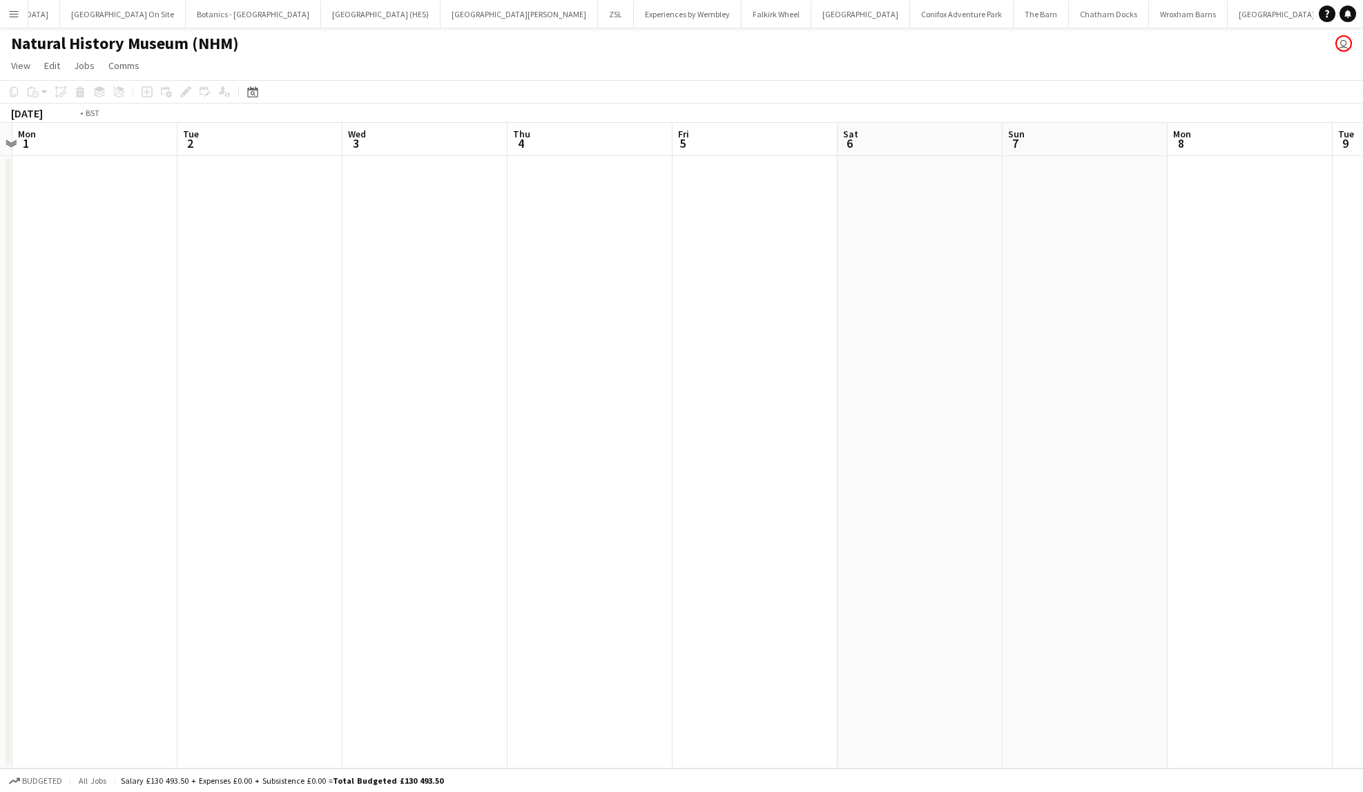
drag, startPoint x: 142, startPoint y: 568, endPoint x: 772, endPoint y: 533, distance: 630.9
click at [792, 530] on app-calendar-viewport "Sat 30 Sun 31 Mon 1 Tue 2 Wed 3 Thu 4 Fri 5 Sat 6 Sun 7 Mon 8 Tue 9 Wed 10 Thu …" at bounding box center [681, 446] width 1363 height 646
drag, startPoint x: 683, startPoint y: 553, endPoint x: 588, endPoint y: 563, distance: 95.1
click at [751, 548] on app-calendar-viewport "Wed 27 2/2 1 Job Thu 28 Fri 29 Sat 30 Sun 31 Mon 1 Tue 2 Wed 3 Thu 4 Fri 5 Sat …" at bounding box center [681, 446] width 1363 height 646
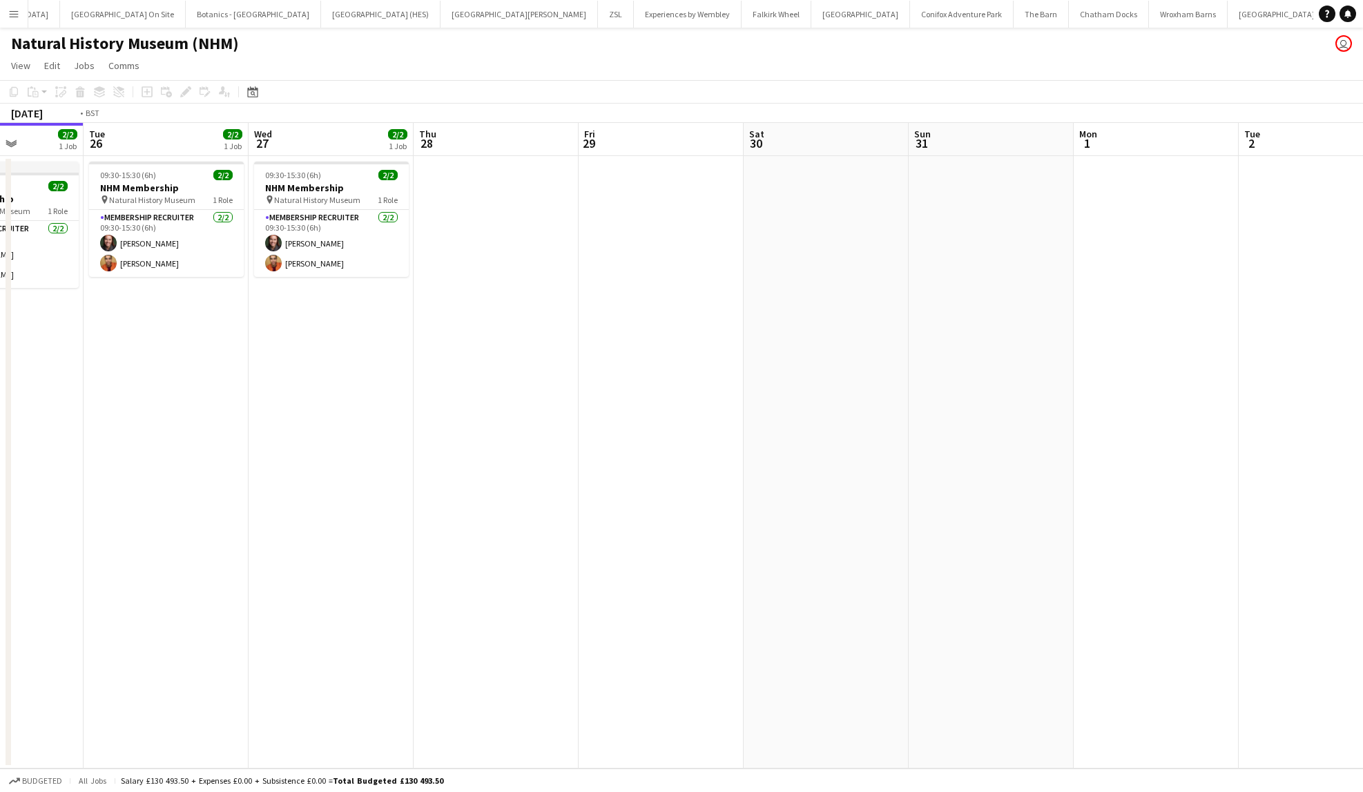
drag, startPoint x: 693, startPoint y: 559, endPoint x: 763, endPoint y: 540, distance: 72.4
click at [787, 540] on app-calendar-viewport "Sat 23 Sun 24 Mon 25 2/2 1 Job Tue 26 2/2 1 Job Wed 27 2/2 1 Job Thu 28 Fri 29 …" at bounding box center [681, 446] width 1363 height 646
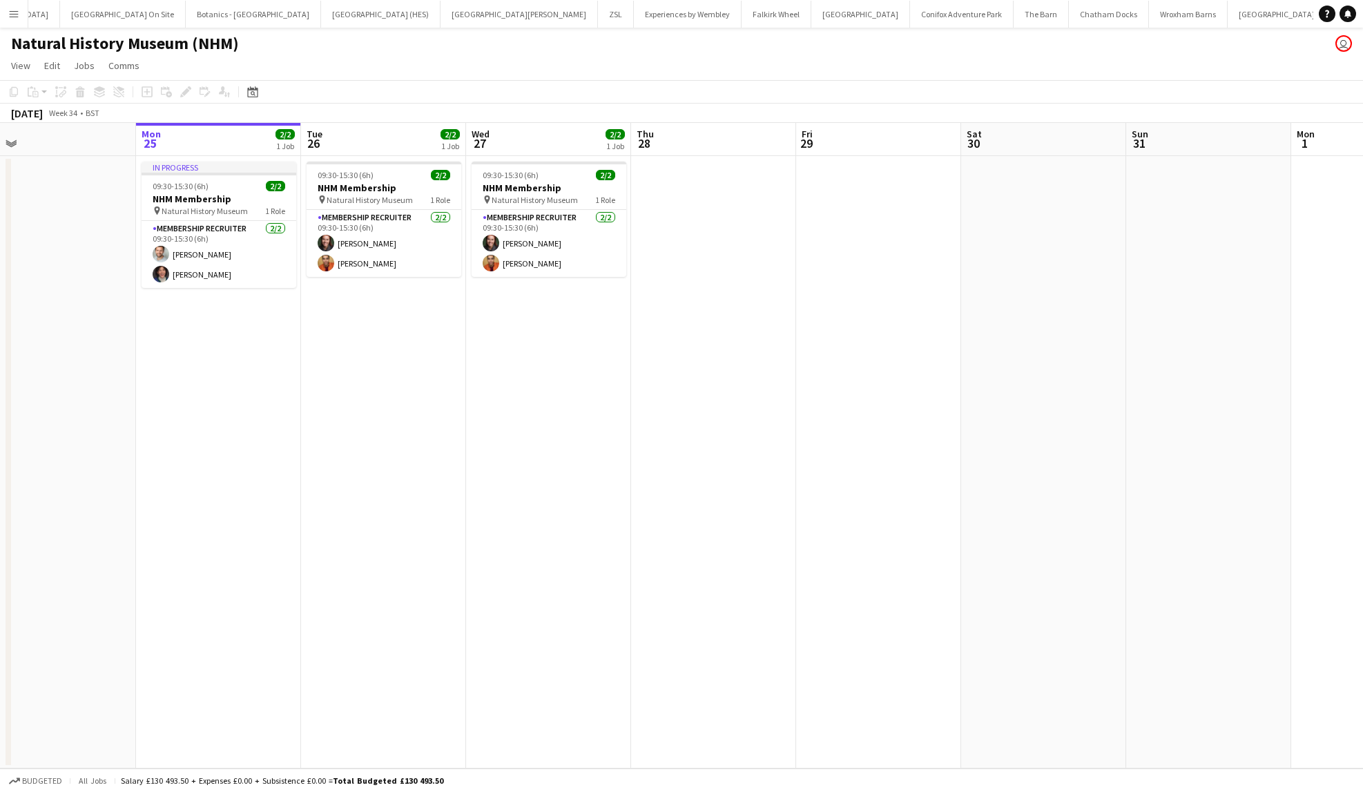
scroll to position [0, 349]
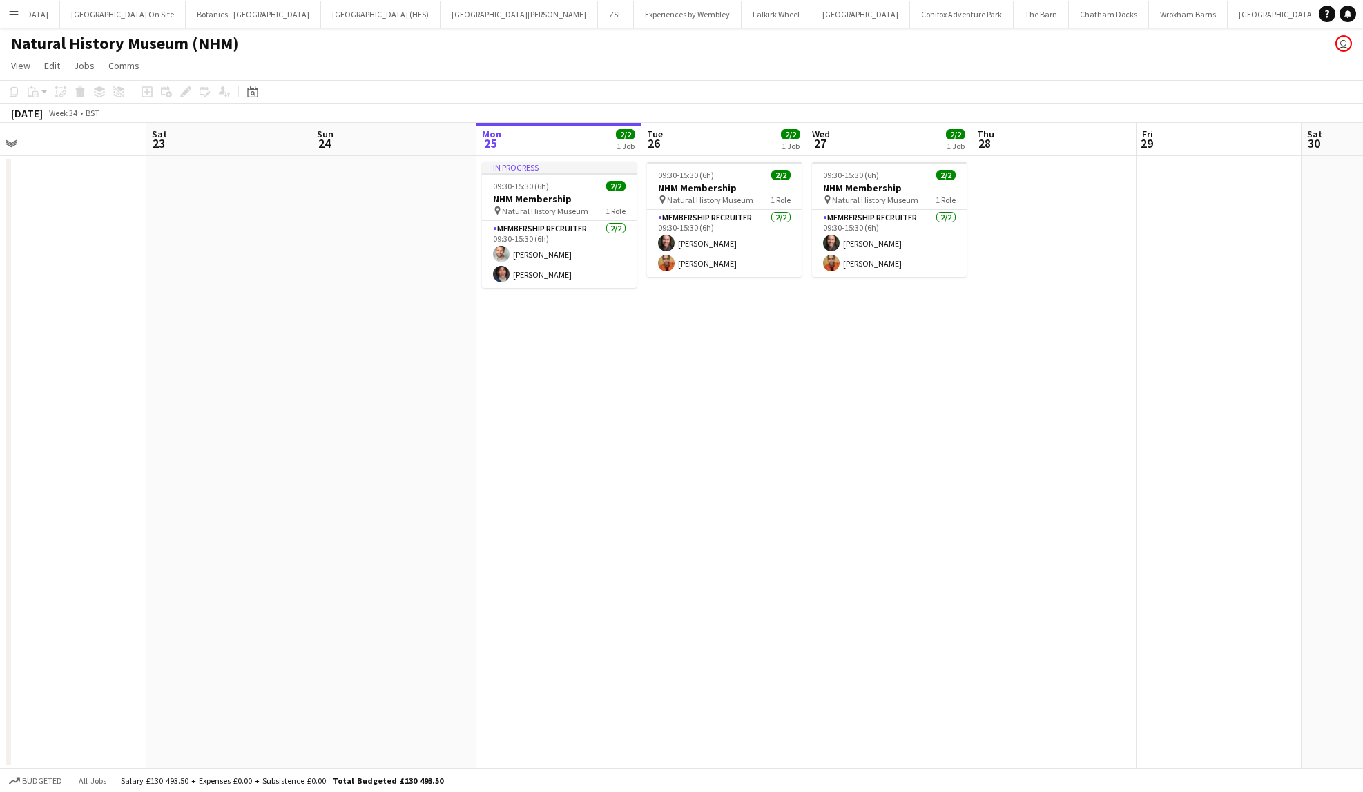
drag, startPoint x: 308, startPoint y: 588, endPoint x: 658, endPoint y: 573, distance: 350.5
click at [658, 573] on app-calendar-viewport "Wed 20 2/2 1 Job Thu 21 Fri 22 Sat 23 Sun 24 Mon 25 2/2 1 Job Tue 26 2/2 1 Job …" at bounding box center [681, 446] width 1363 height 646
click at [18, 64] on span "View" at bounding box center [20, 65] width 19 height 12
click at [39, 157] on span "Month view" at bounding box center [40, 154] width 47 height 12
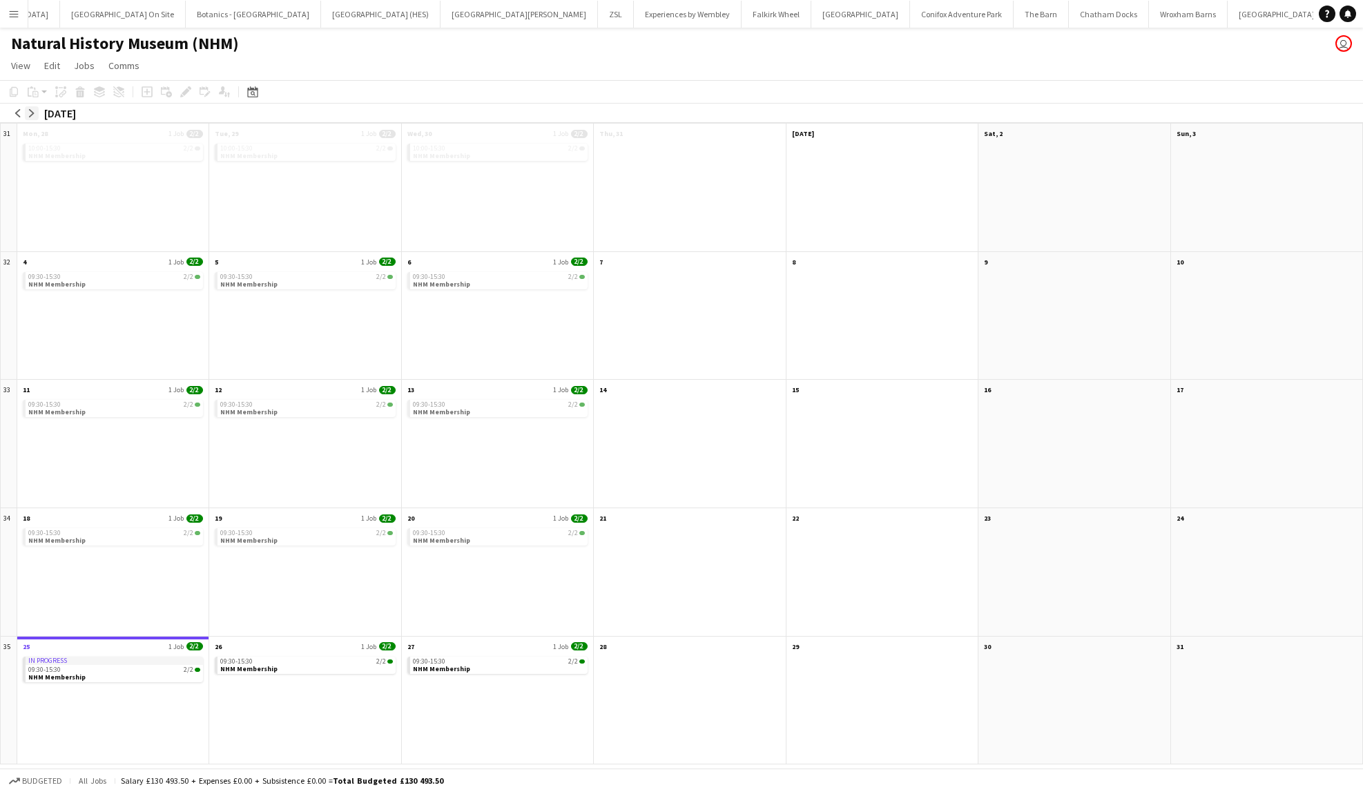
click at [30, 113] on app-icon "arrow-right" at bounding box center [32, 113] width 8 height 8
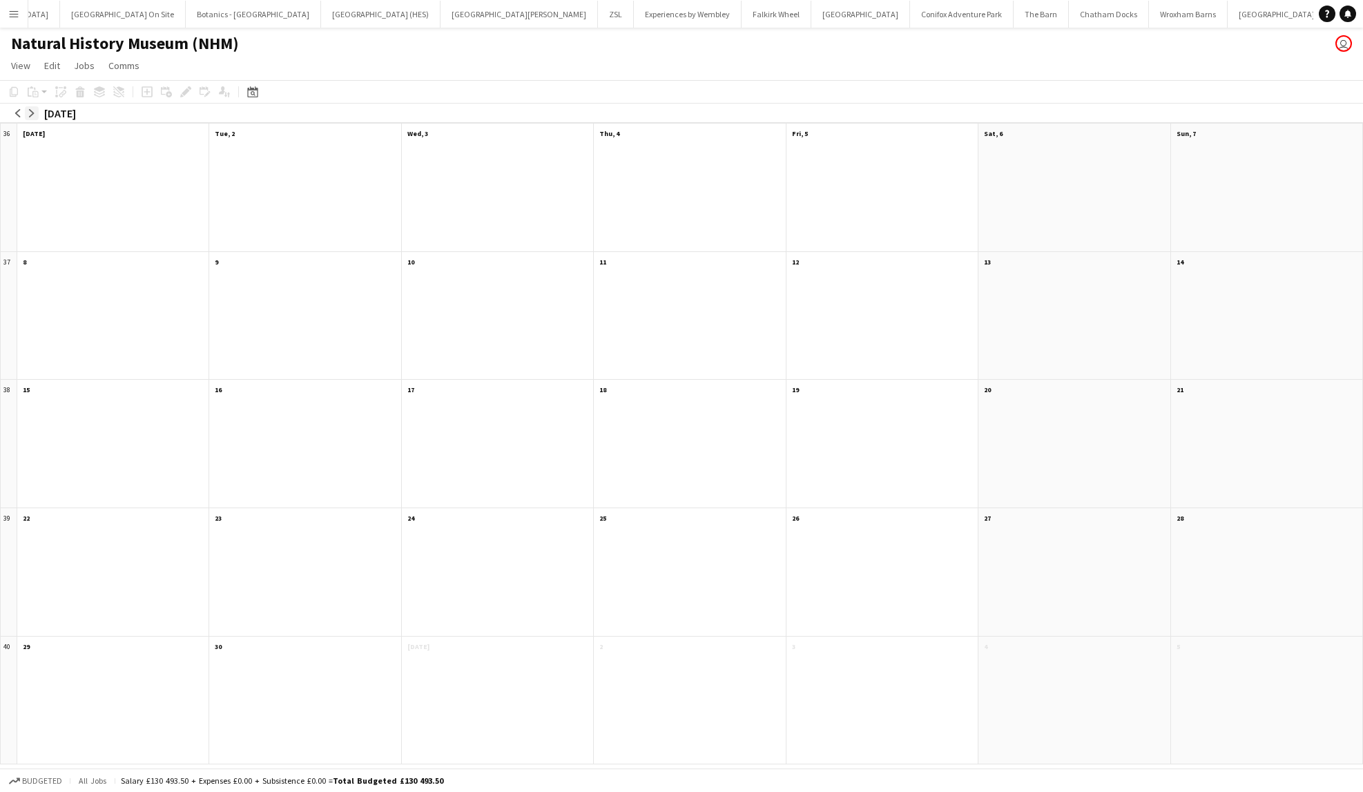
click at [30, 113] on app-icon "arrow-right" at bounding box center [32, 113] width 8 height 8
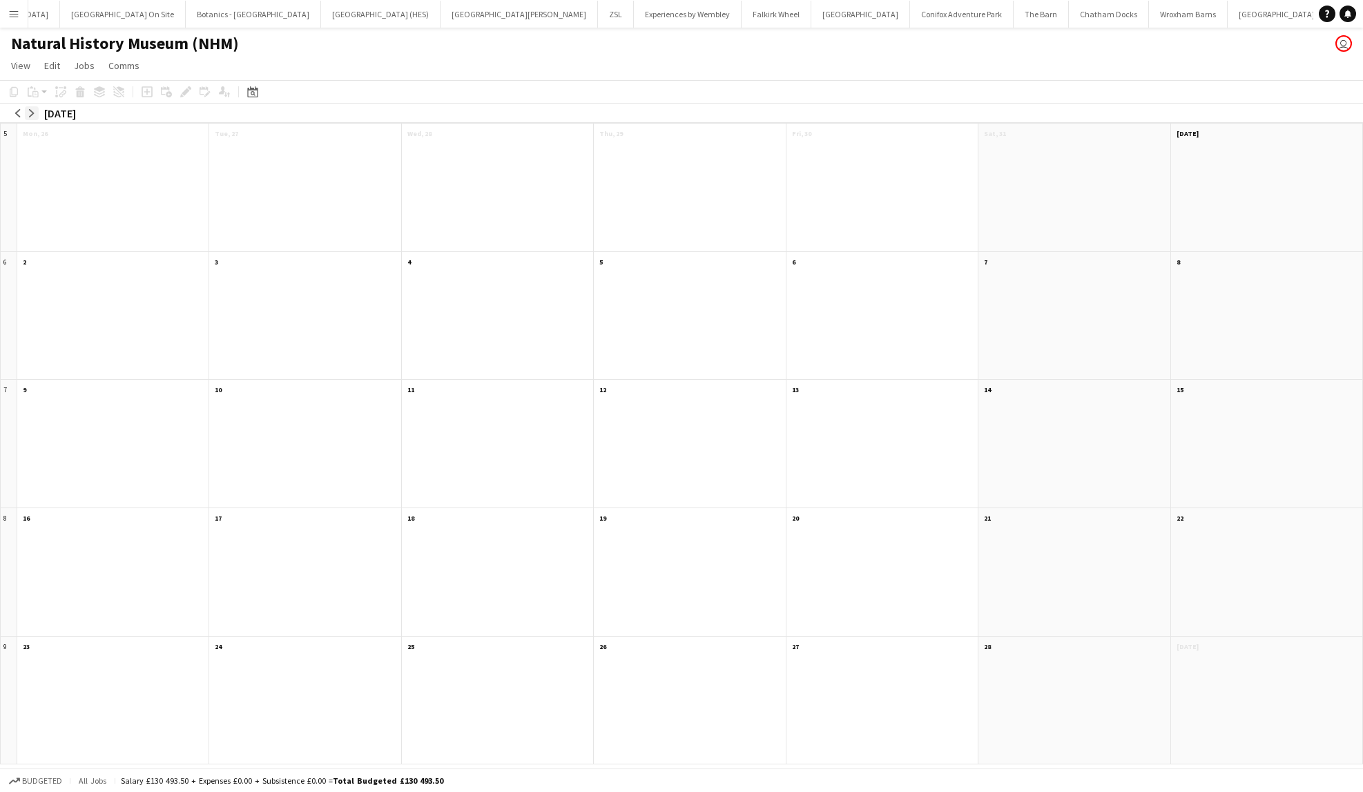
click at [30, 113] on app-icon "arrow-right" at bounding box center [32, 113] width 8 height 8
click at [15, 113] on app-icon "arrow-left" at bounding box center [18, 113] width 8 height 8
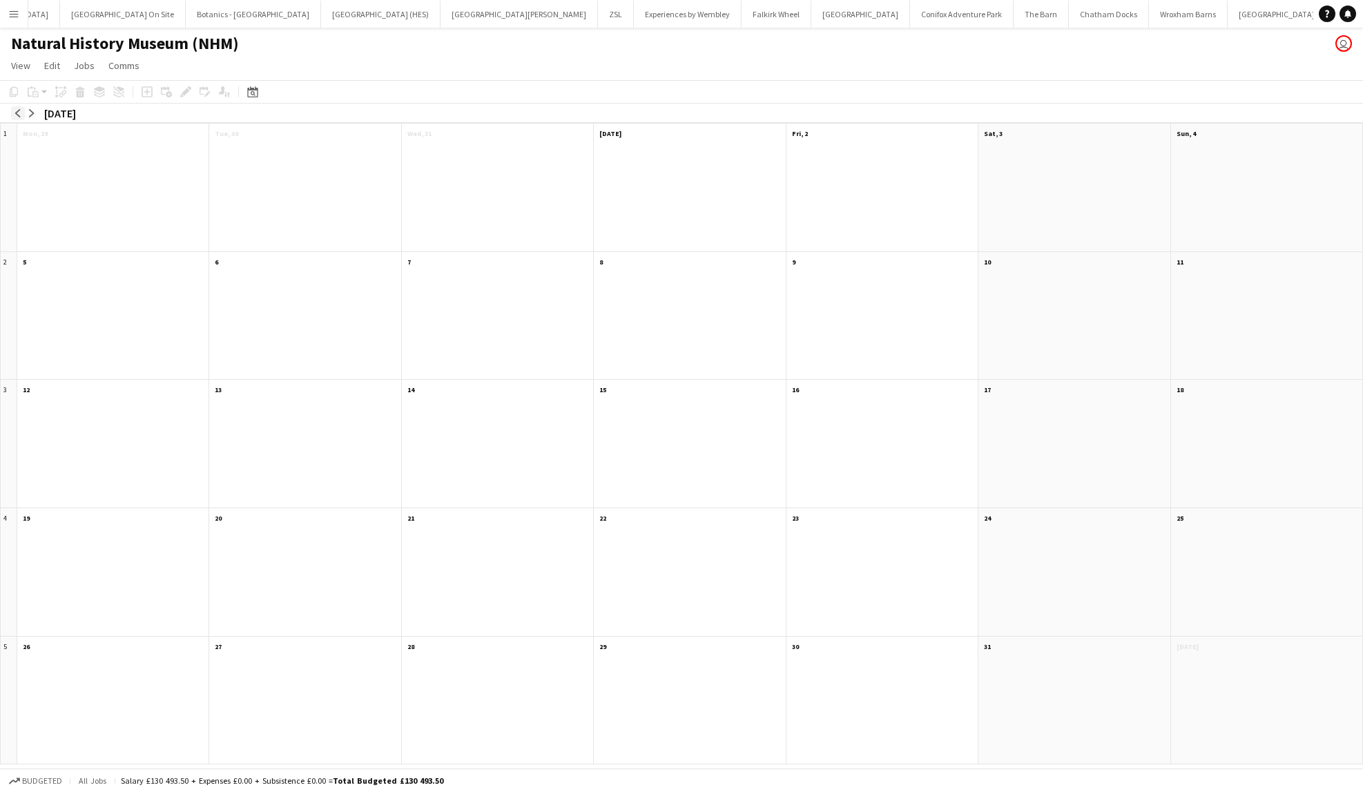
click at [15, 113] on app-icon "arrow-left" at bounding box center [18, 113] width 8 height 8
